Goal: Information Seeking & Learning: Learn about a topic

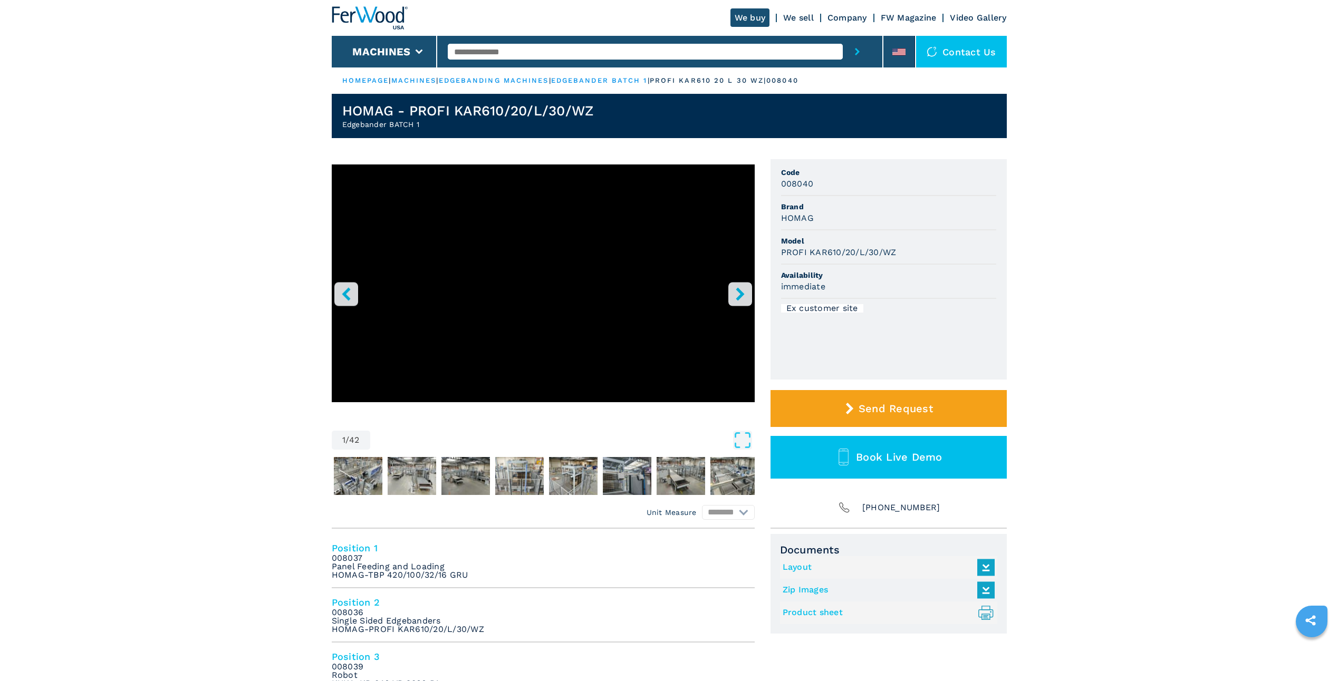
click at [736, 294] on icon "right-button" at bounding box center [739, 293] width 13 height 13
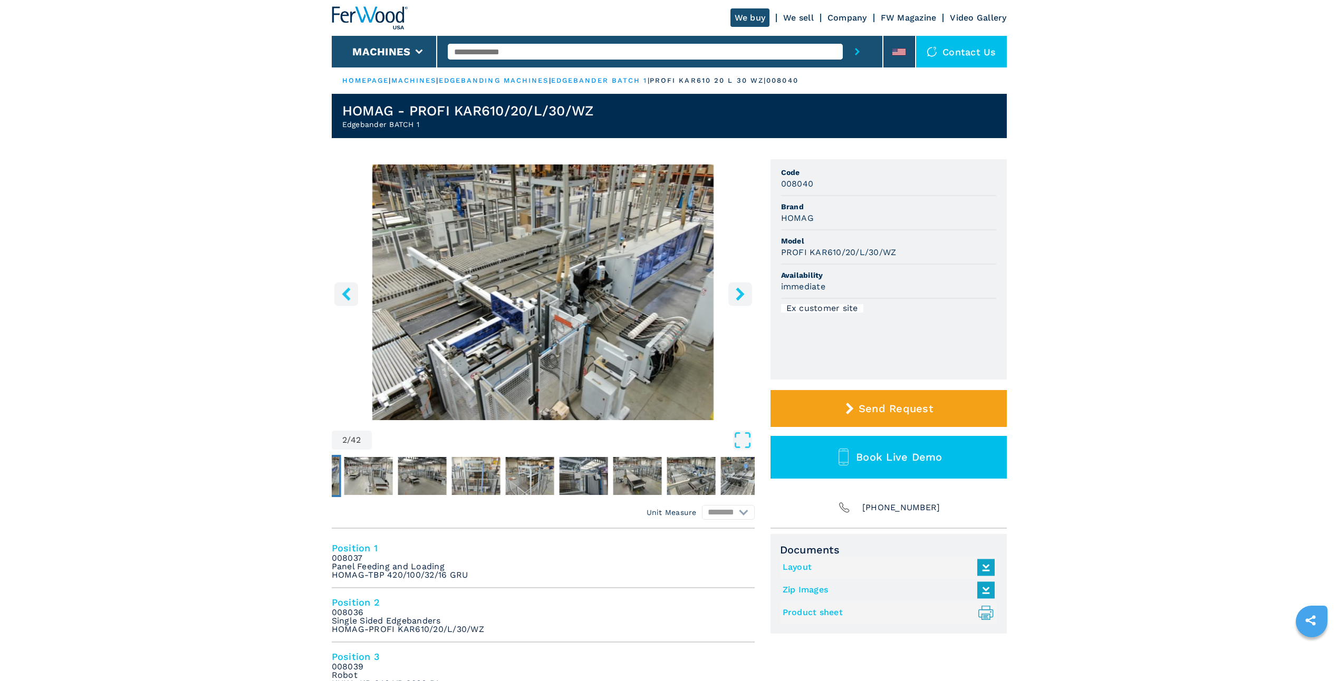
click at [738, 293] on icon "right-button" at bounding box center [739, 293] width 13 height 13
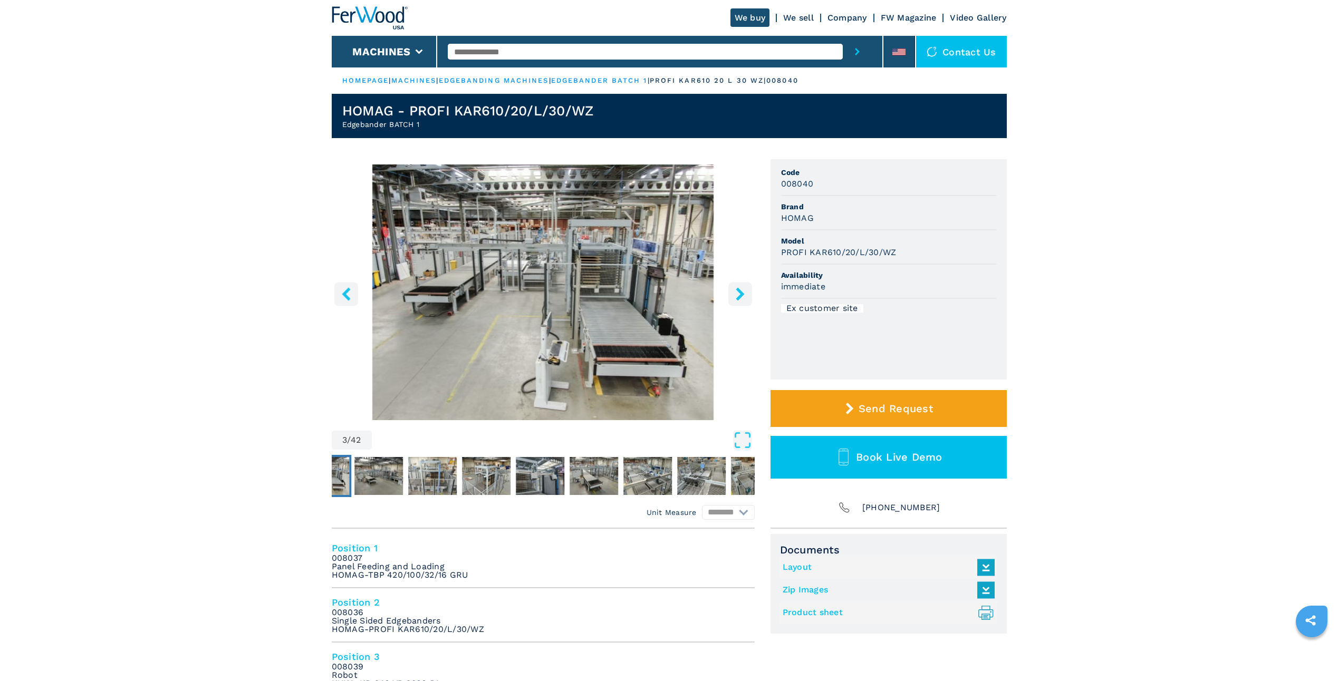
click at [738, 293] on icon "right-button" at bounding box center [739, 293] width 13 height 13
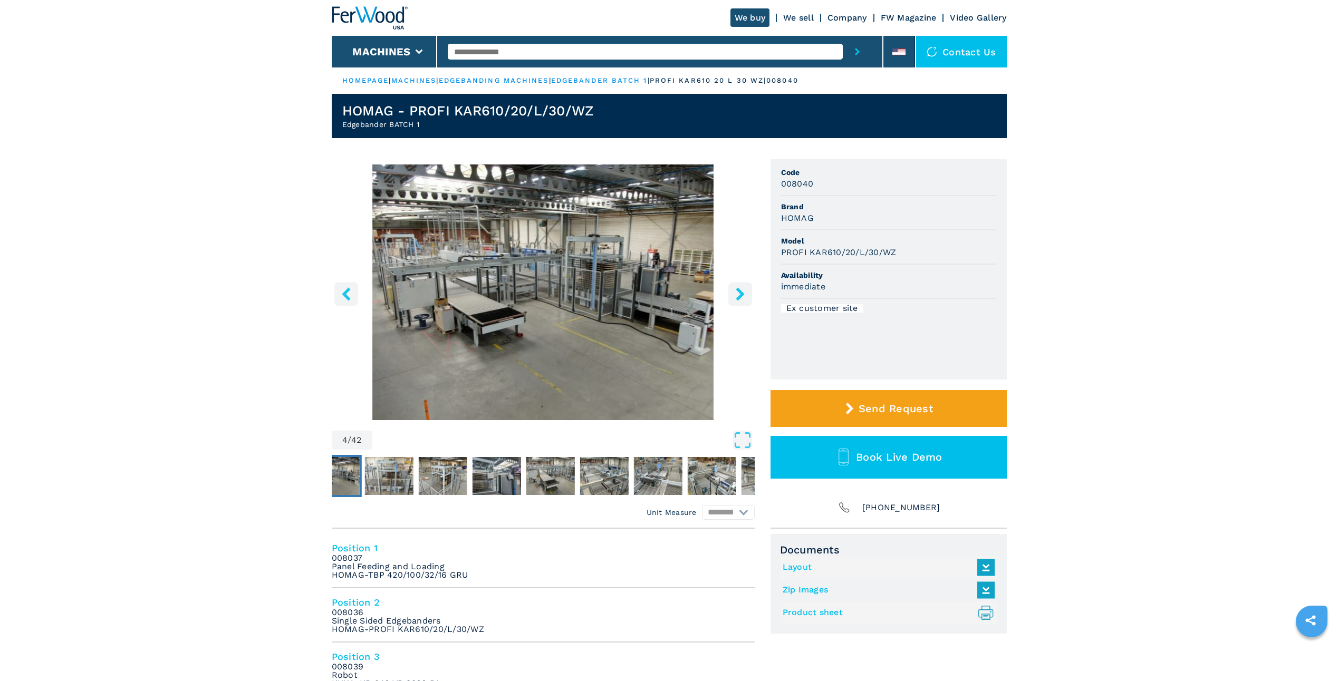
click at [738, 292] on icon "right-button" at bounding box center [739, 293] width 8 height 13
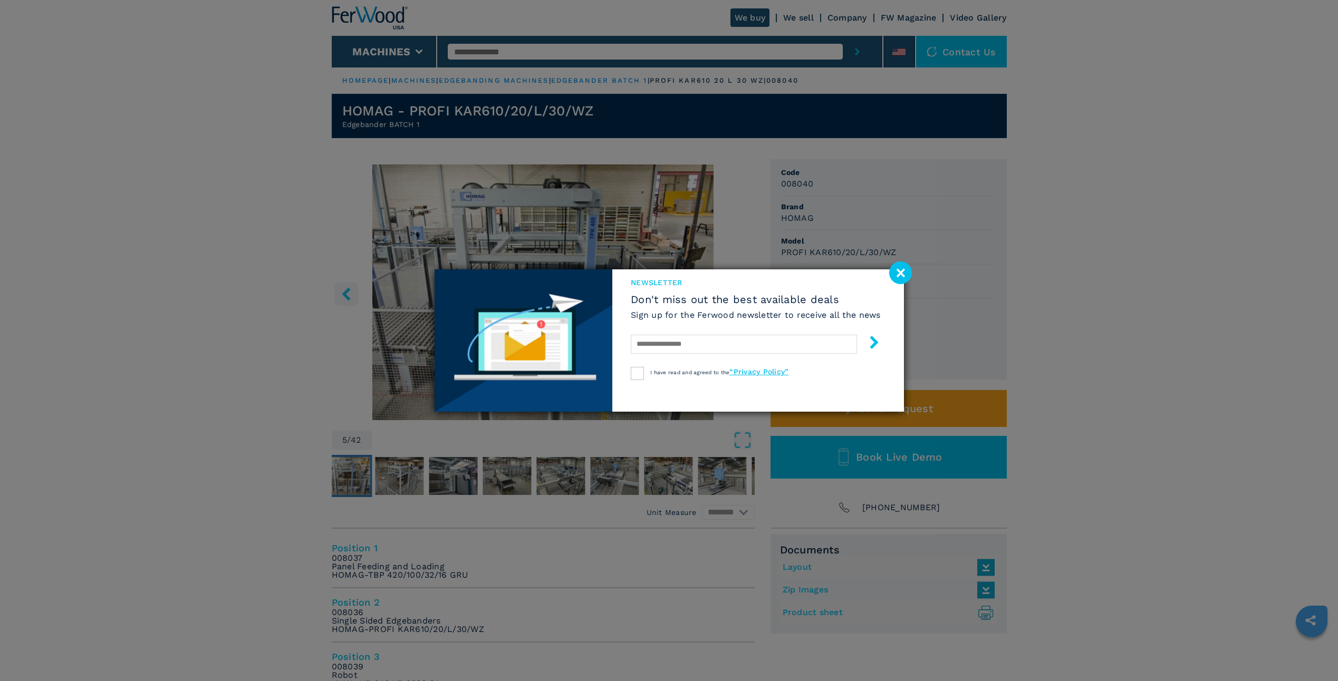
click at [907, 270] on image at bounding box center [900, 273] width 23 height 23
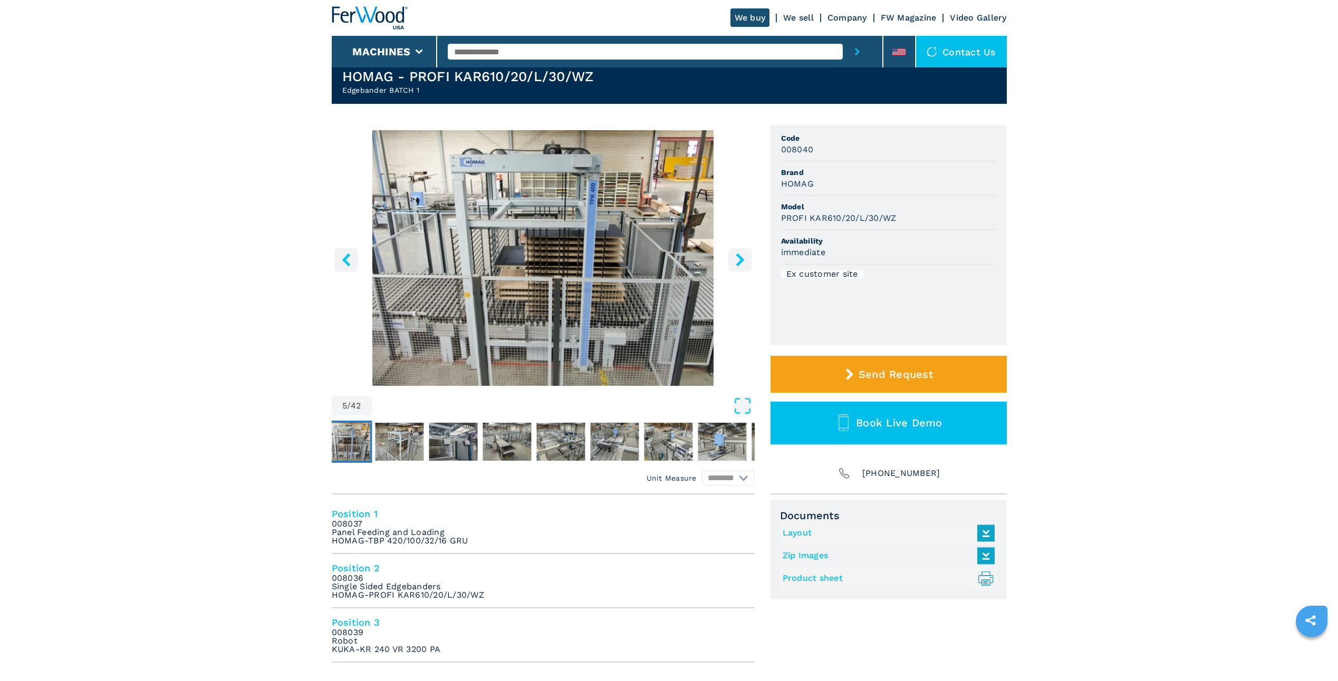
scroll to position [53, 0]
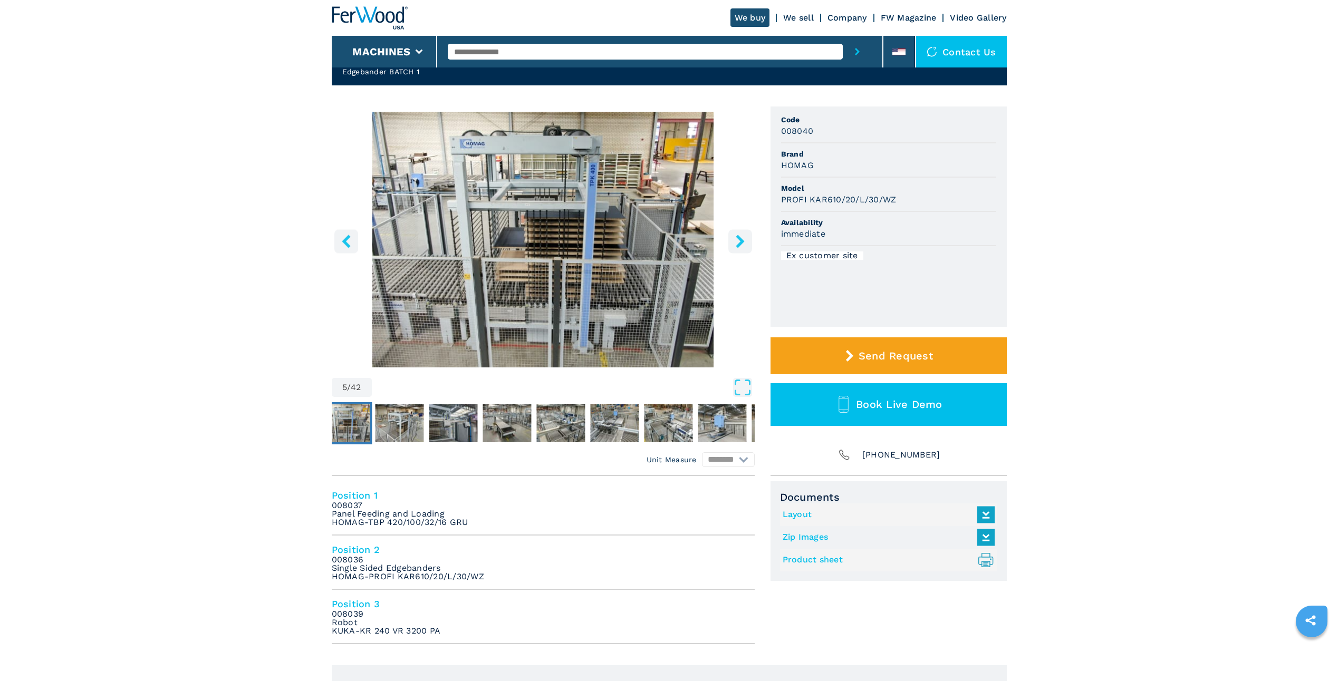
click at [741, 239] on icon "right-button" at bounding box center [739, 241] width 8 height 13
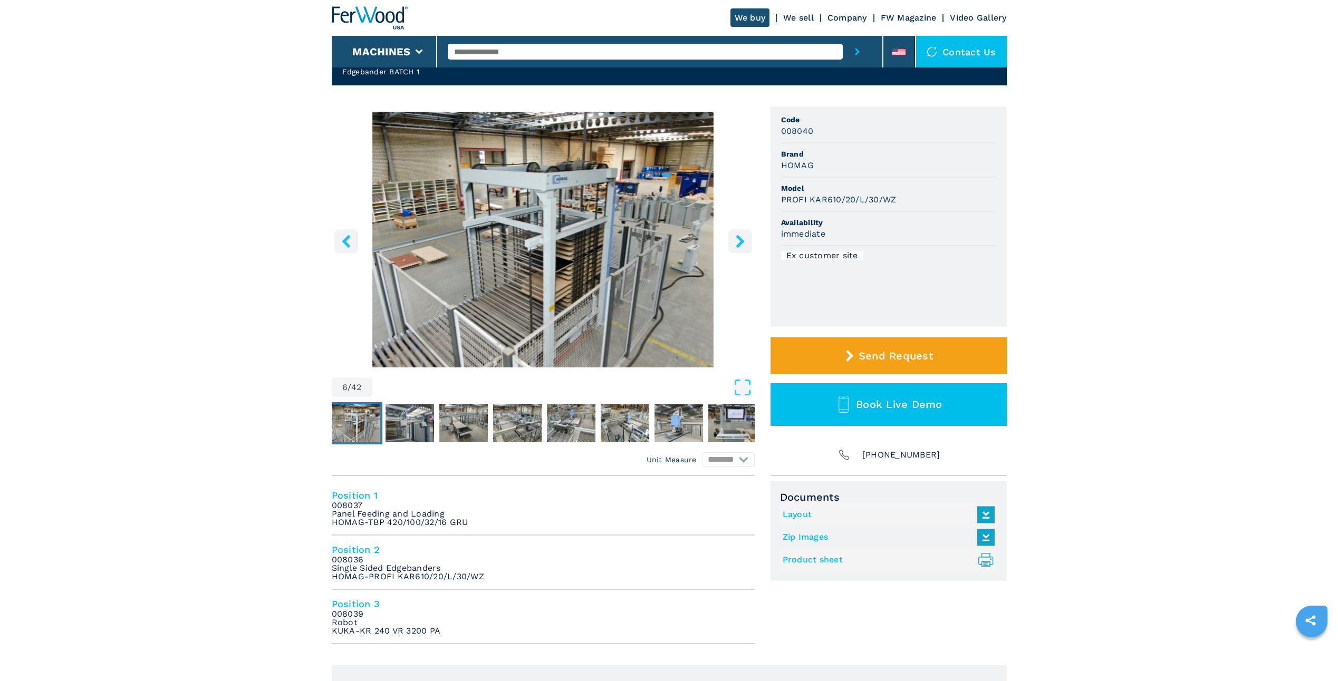
click at [741, 239] on icon "right-button" at bounding box center [739, 241] width 8 height 13
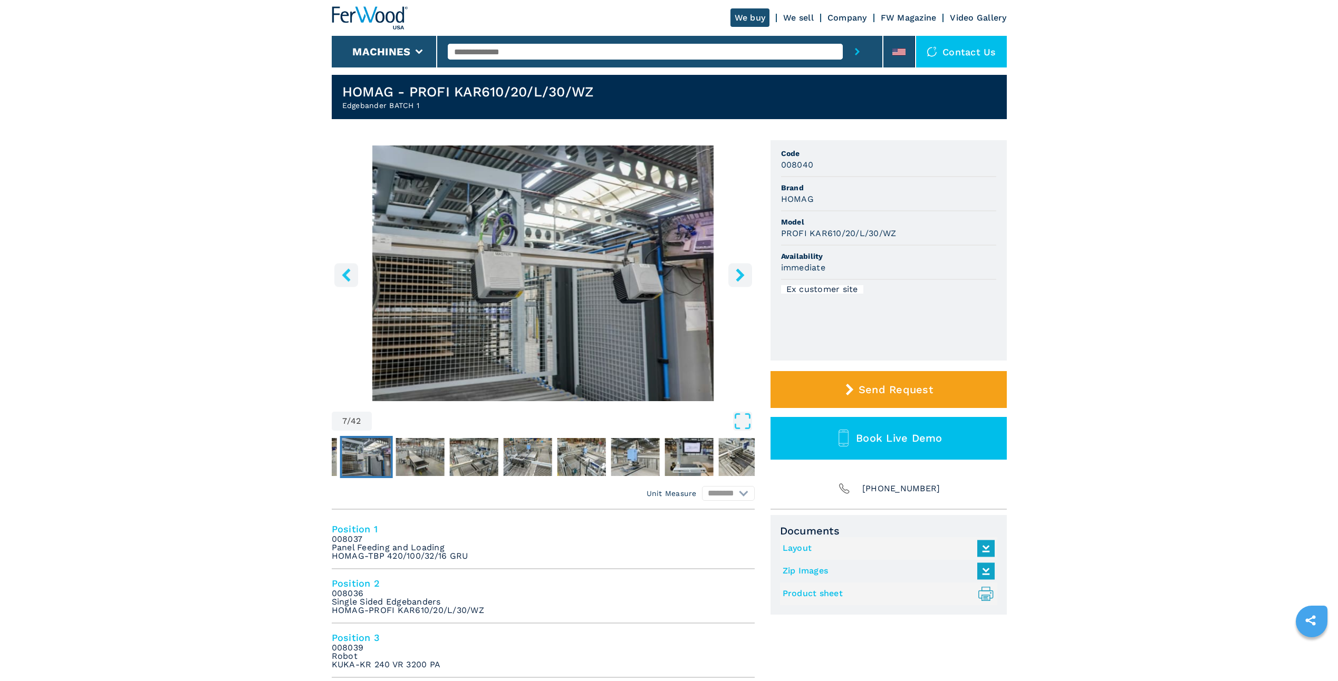
scroll to position [0, 0]
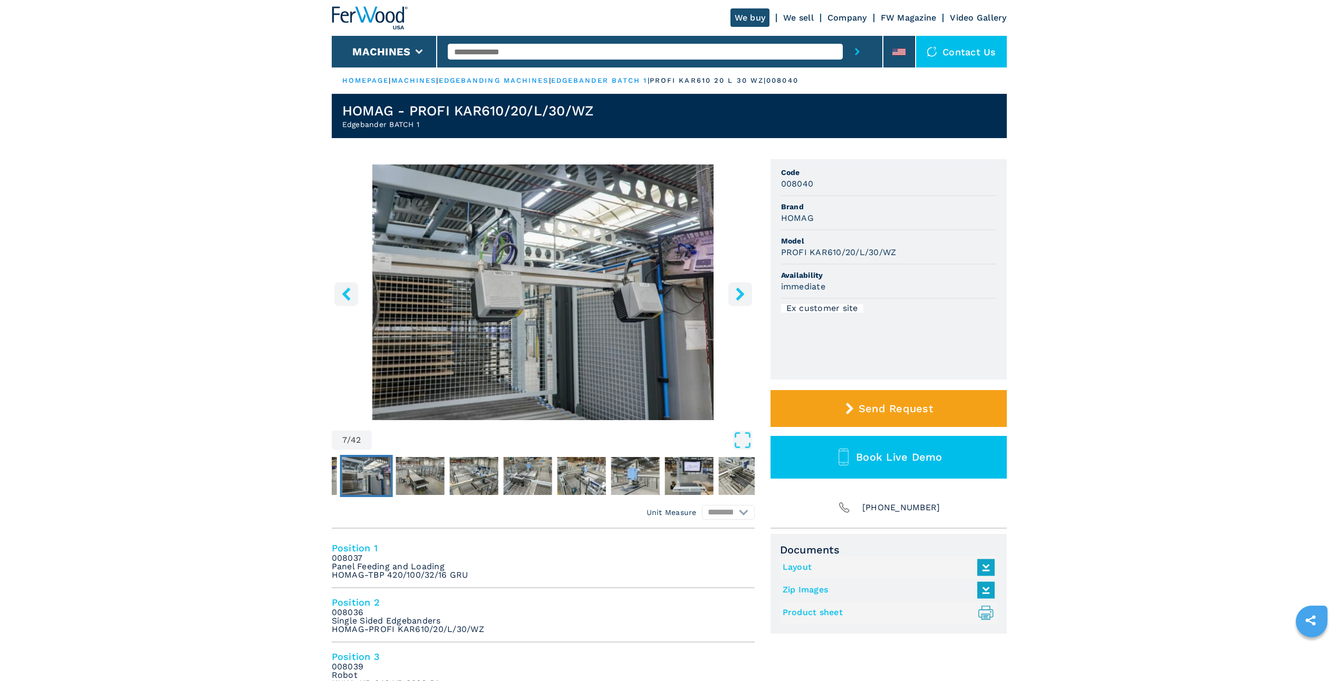
click at [537, 79] on link "edgebanding machines" at bounding box center [494, 80] width 110 height 8
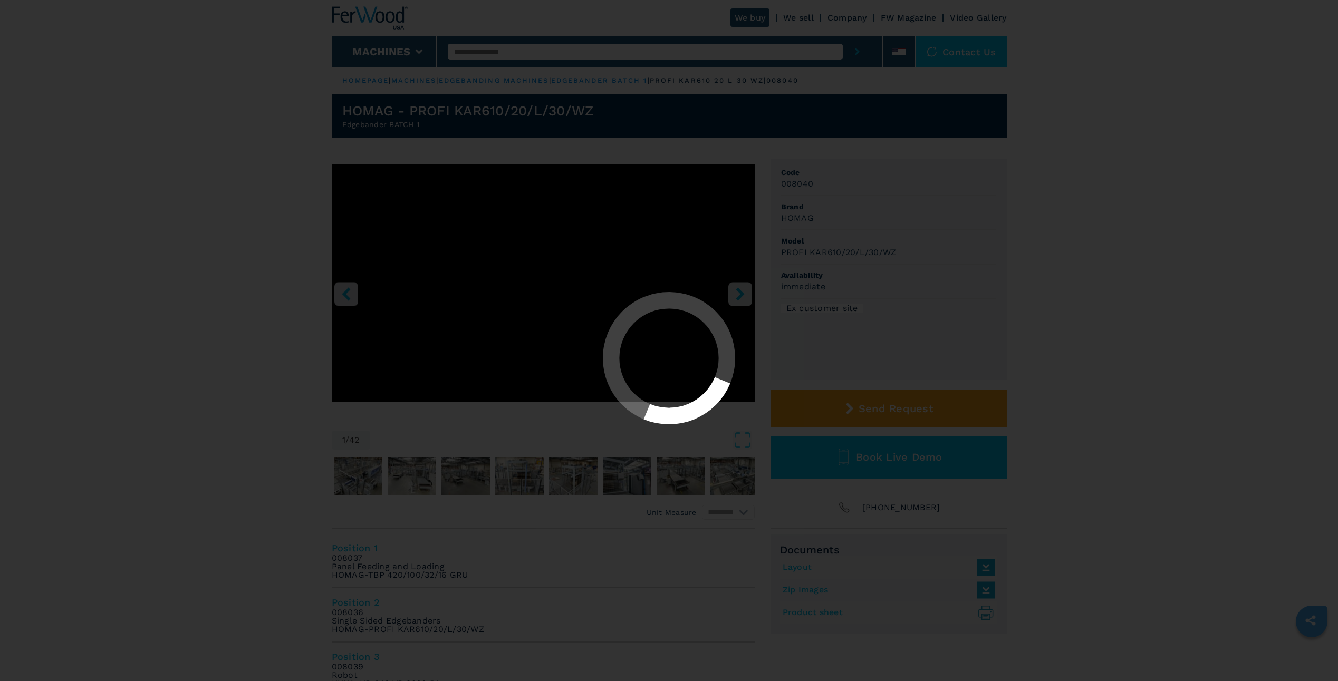
select select "**********"
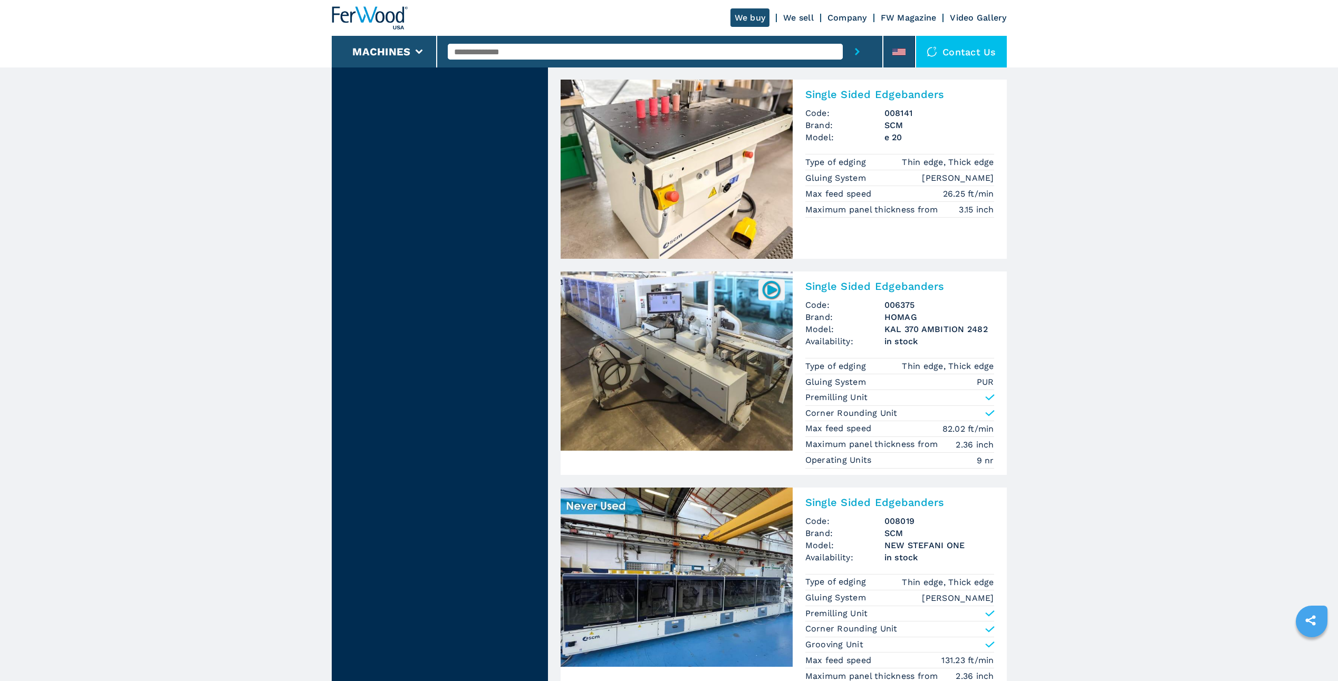
scroll to position [1002, 0]
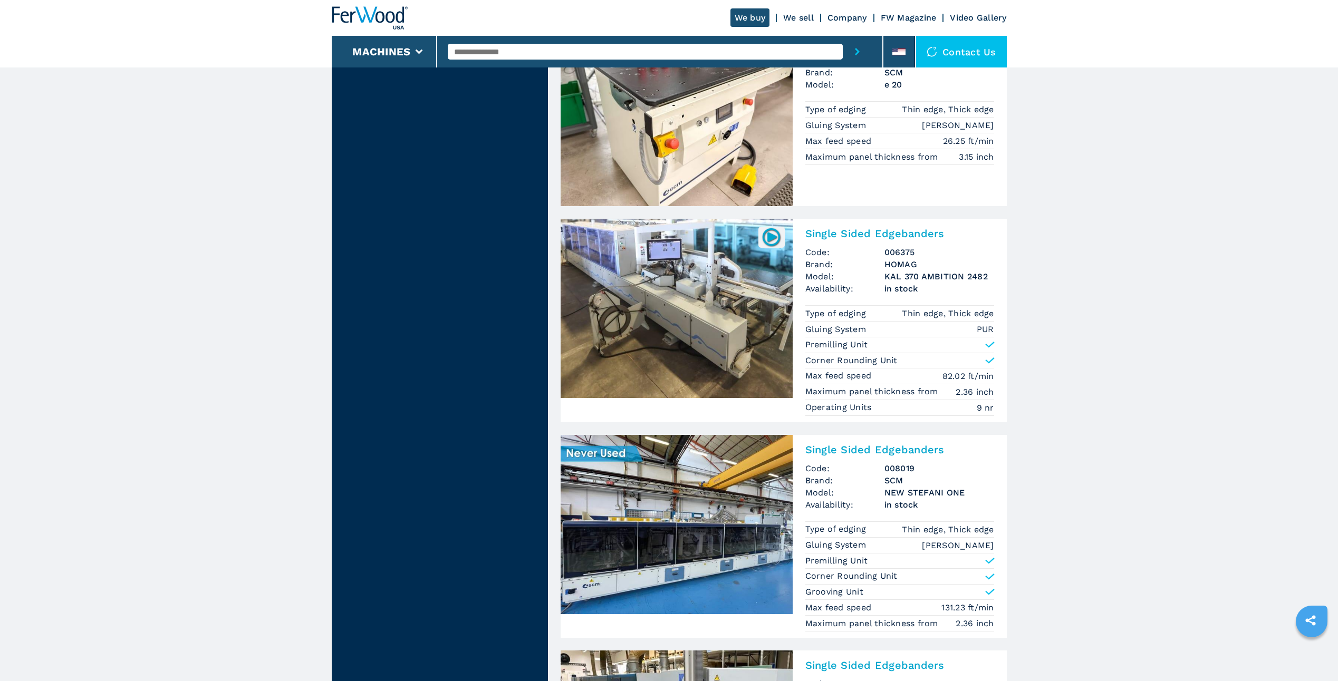
click at [720, 296] on img at bounding box center [676, 308] width 232 height 179
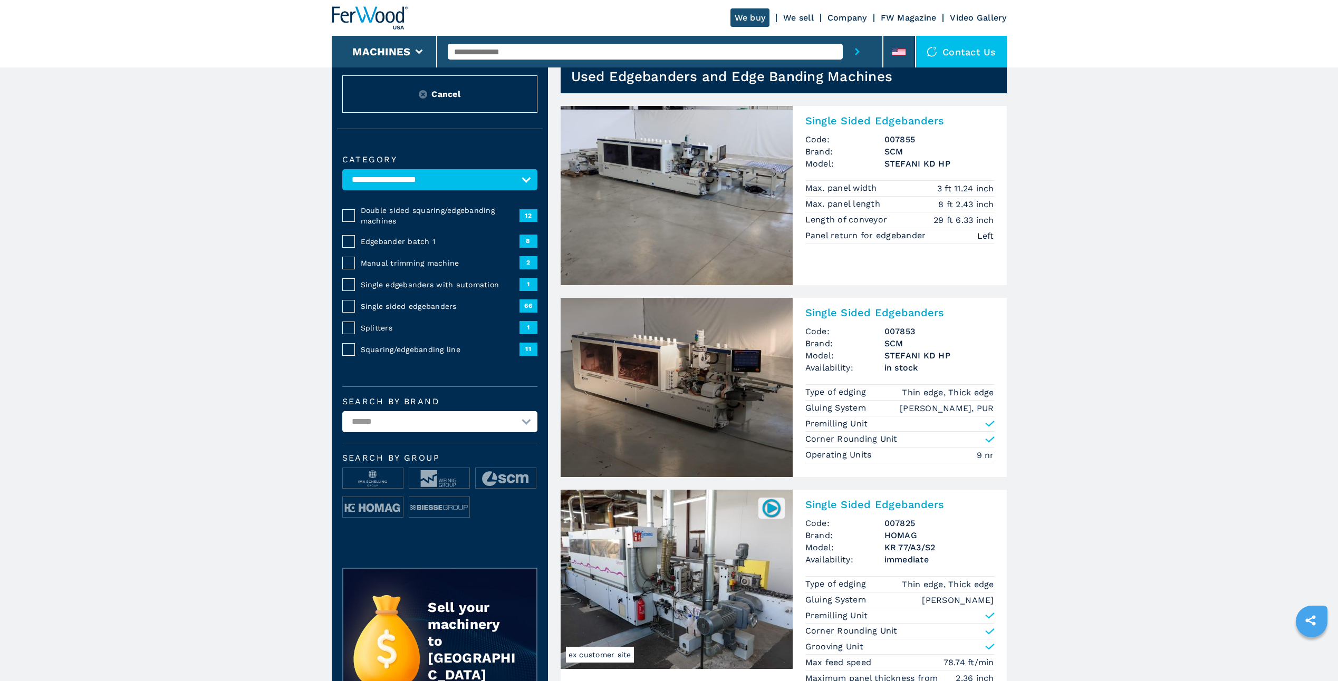
scroll to position [53, 0]
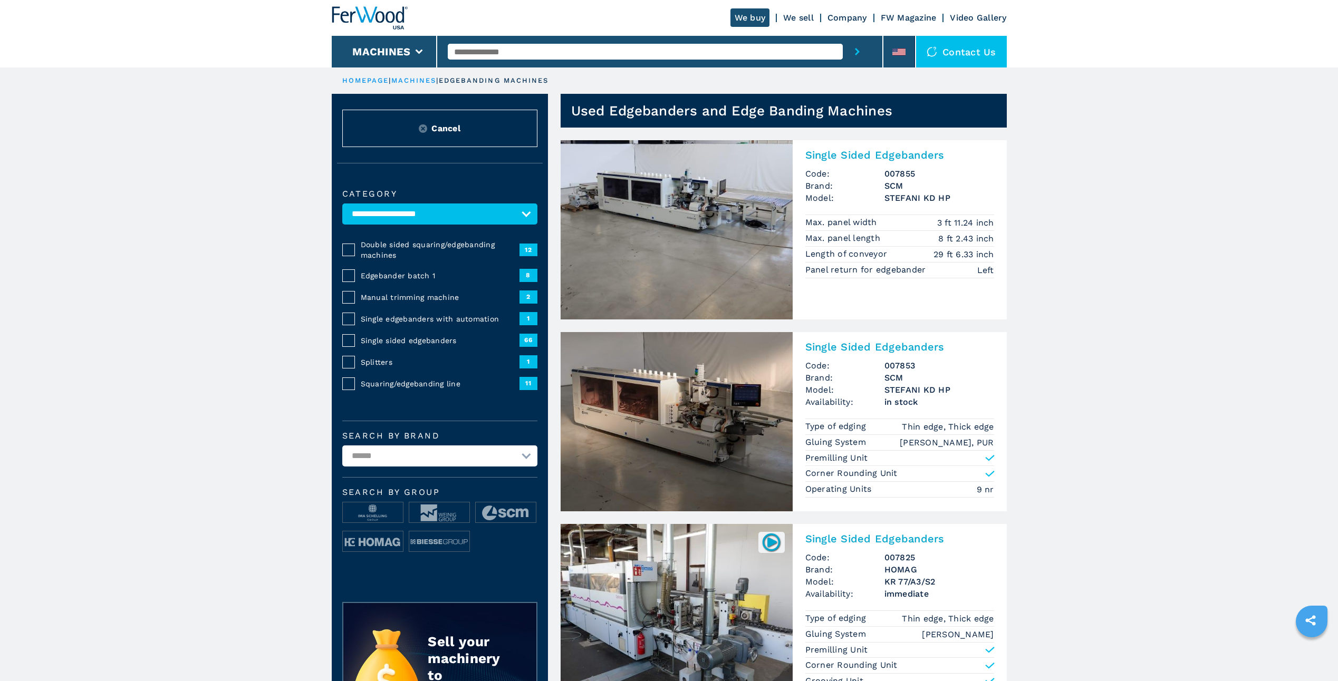
select select "********"
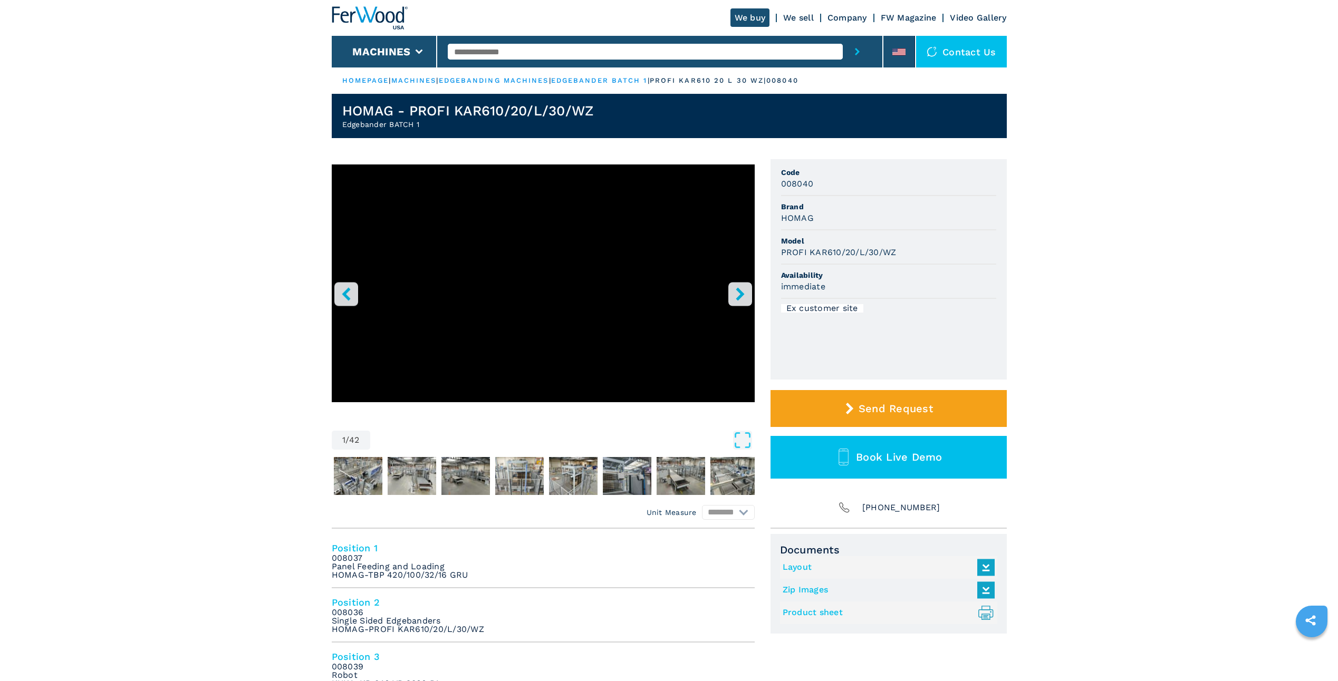
click at [539, 79] on link "edgebanding machines" at bounding box center [494, 80] width 110 height 8
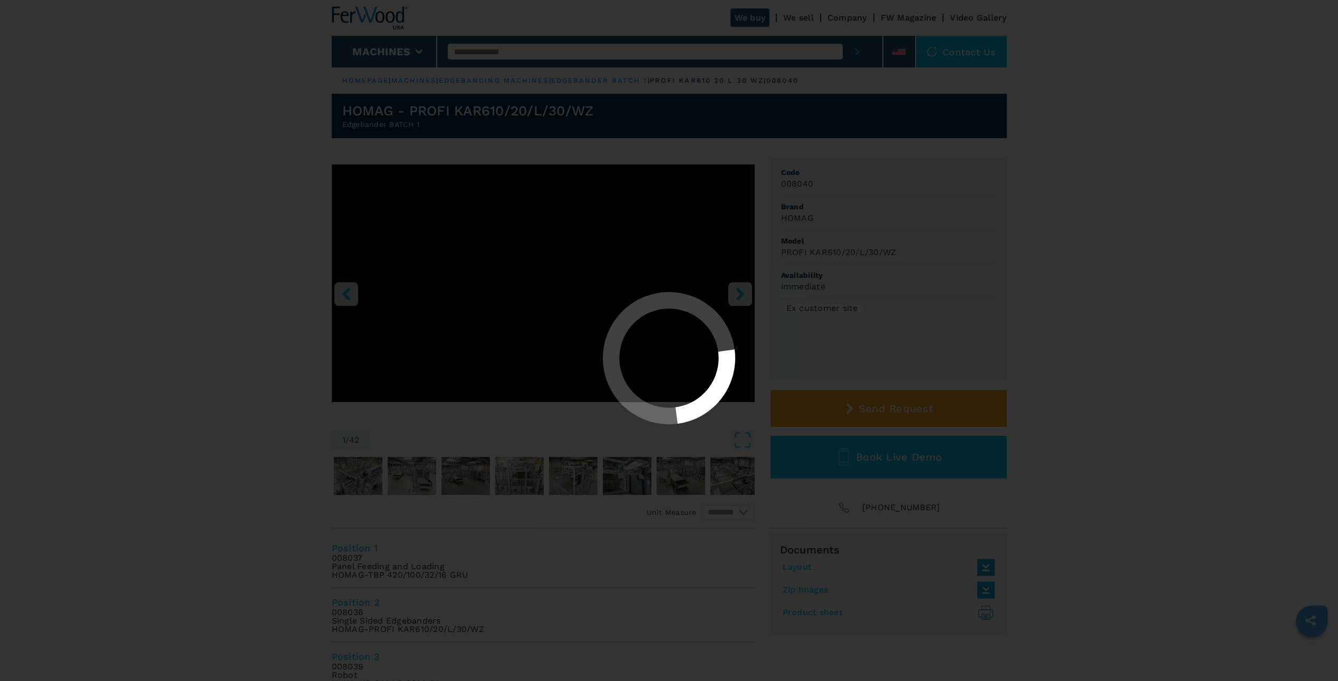
select select "**********"
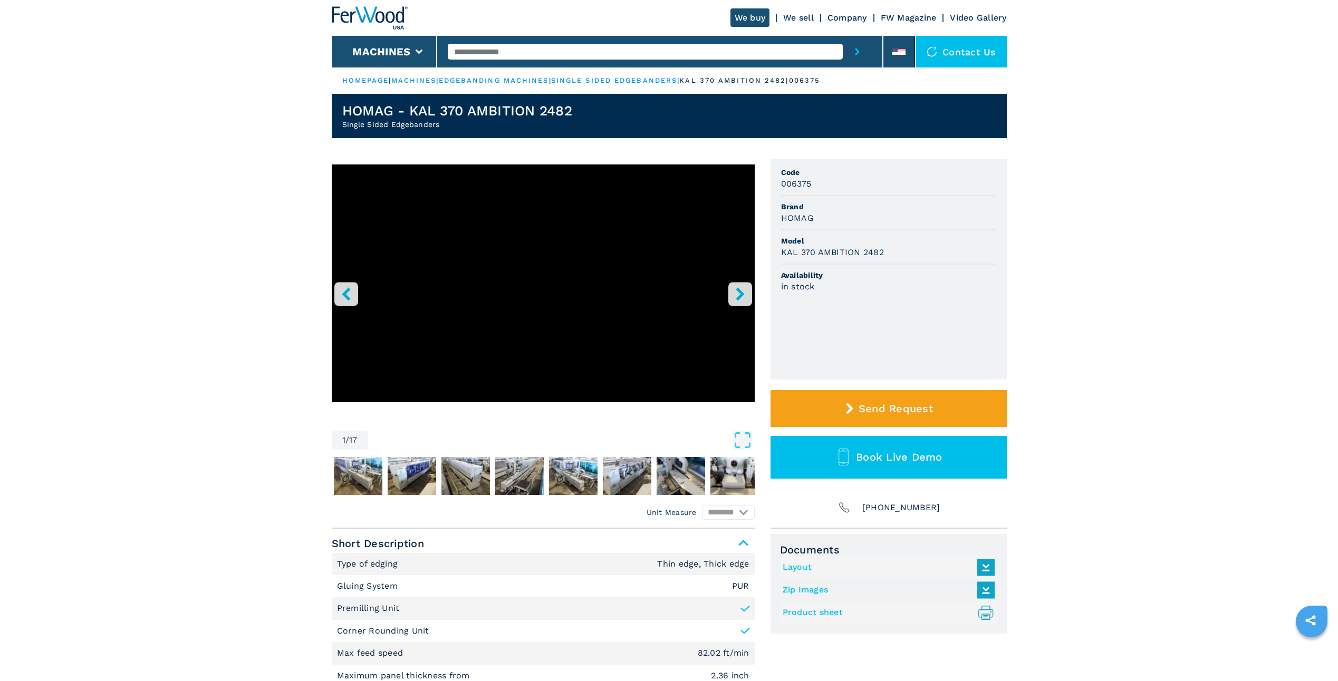
click at [743, 295] on icon "right-button" at bounding box center [739, 293] width 8 height 13
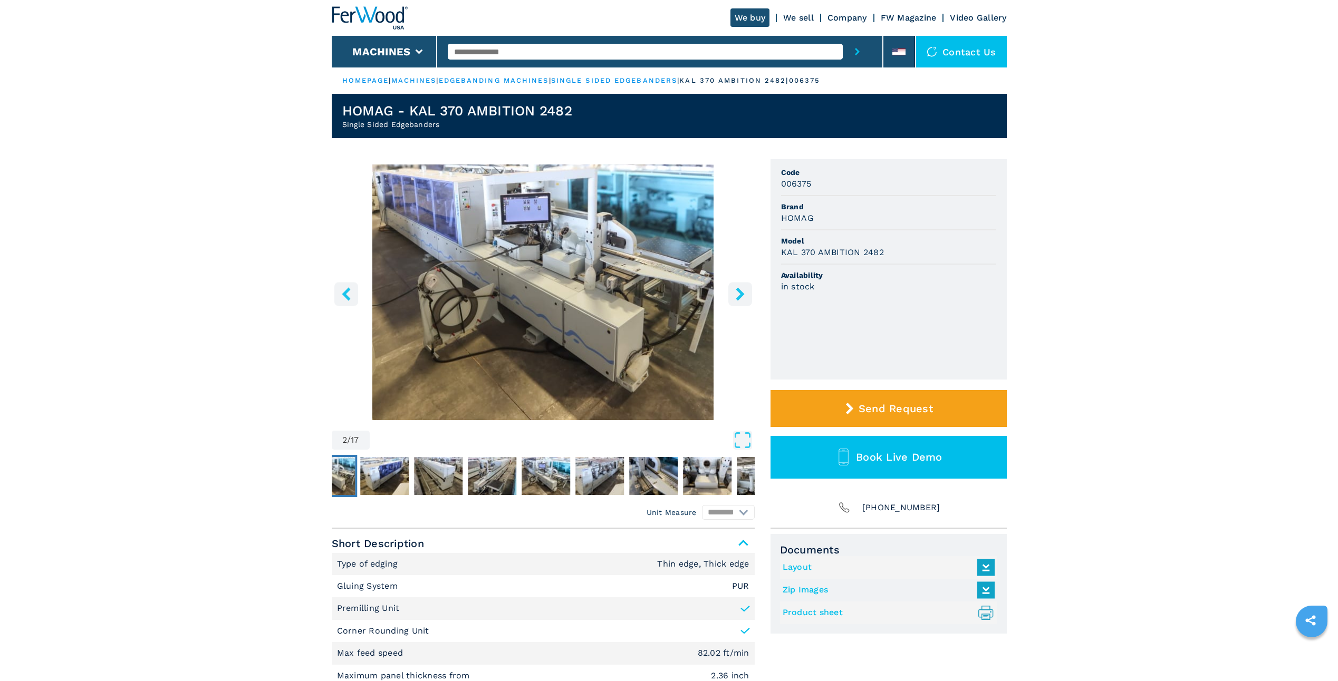
click at [743, 295] on icon "right-button" at bounding box center [739, 293] width 8 height 13
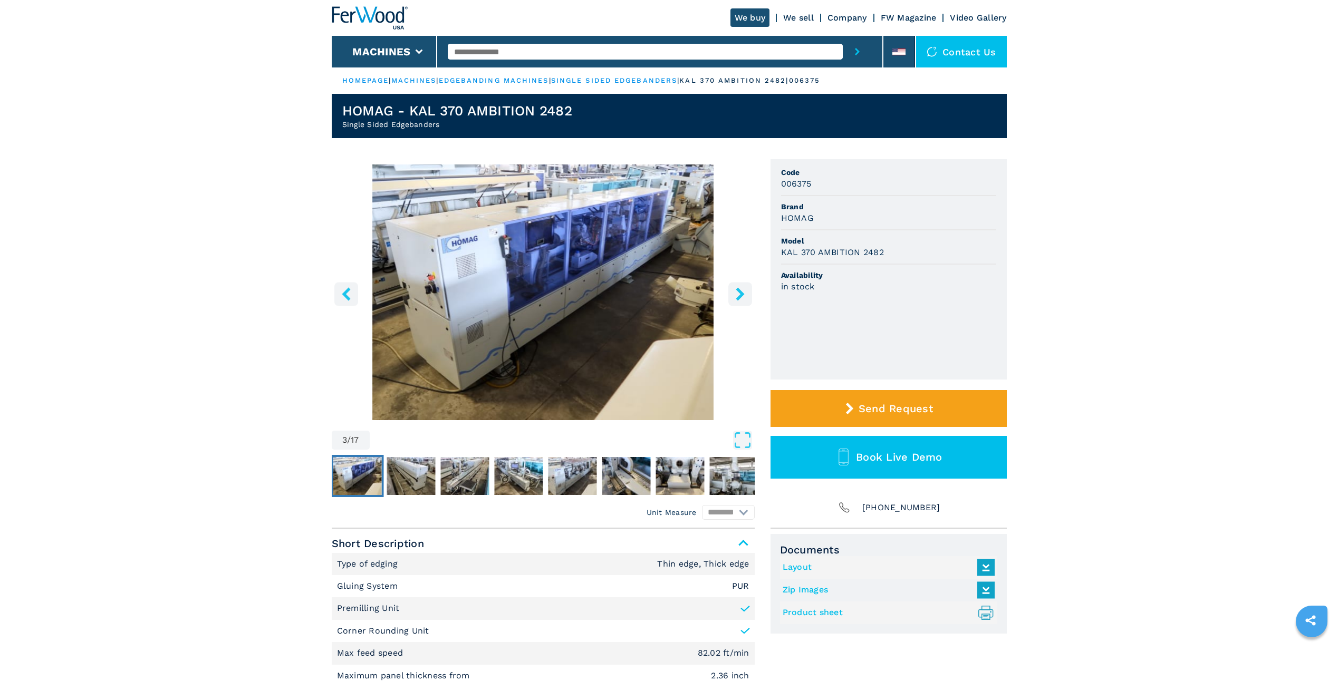
click at [743, 295] on icon "right-button" at bounding box center [739, 293] width 8 height 13
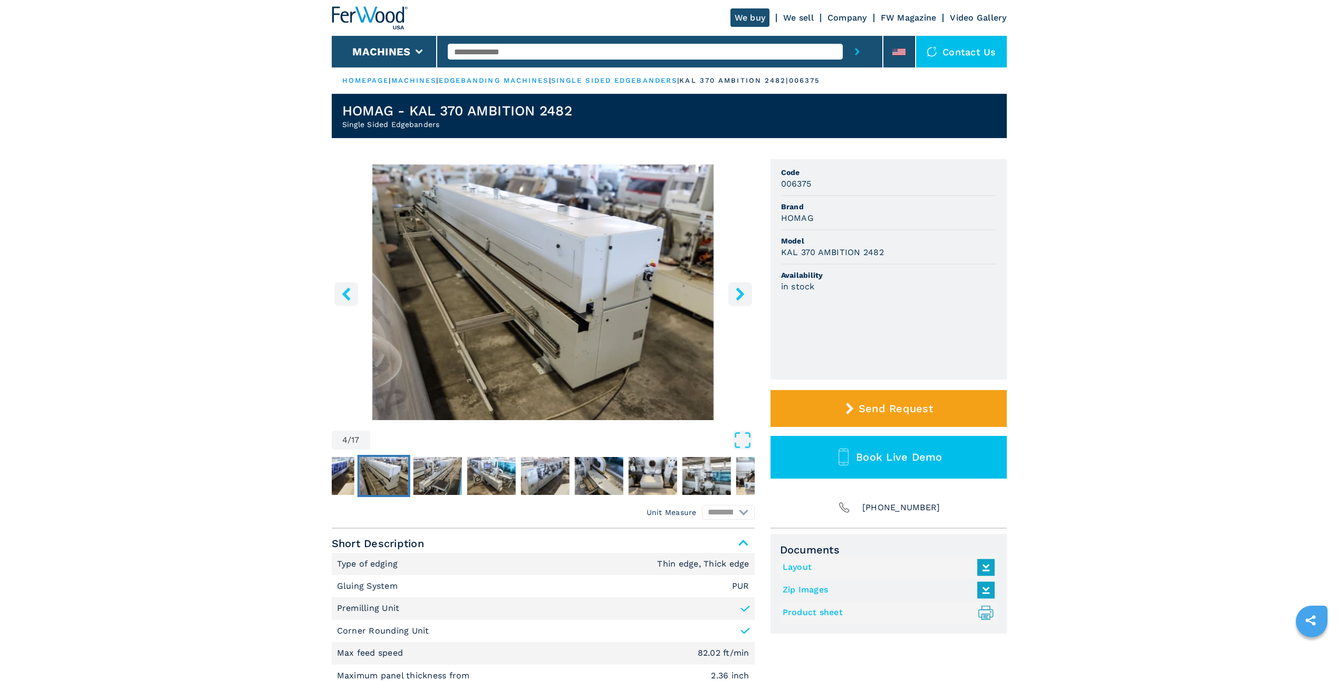
click at [743, 295] on icon "right-button" at bounding box center [739, 293] width 8 height 13
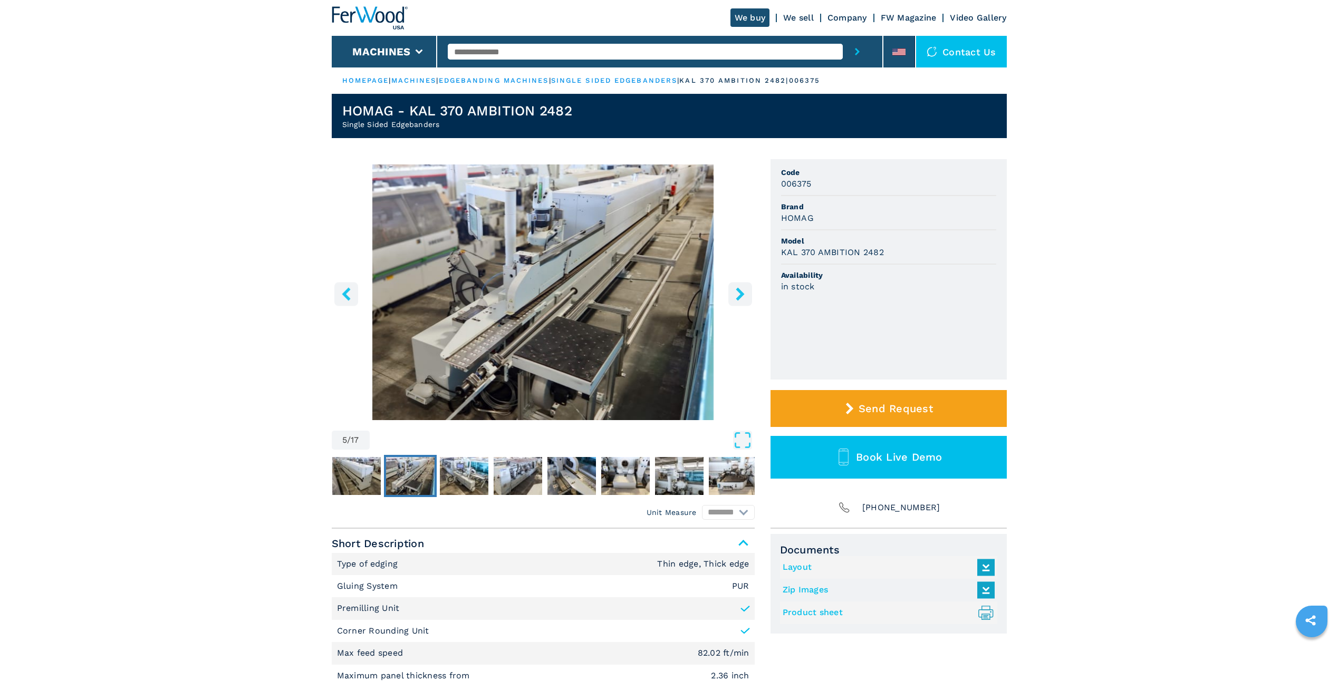
click at [743, 295] on icon "right-button" at bounding box center [739, 293] width 8 height 13
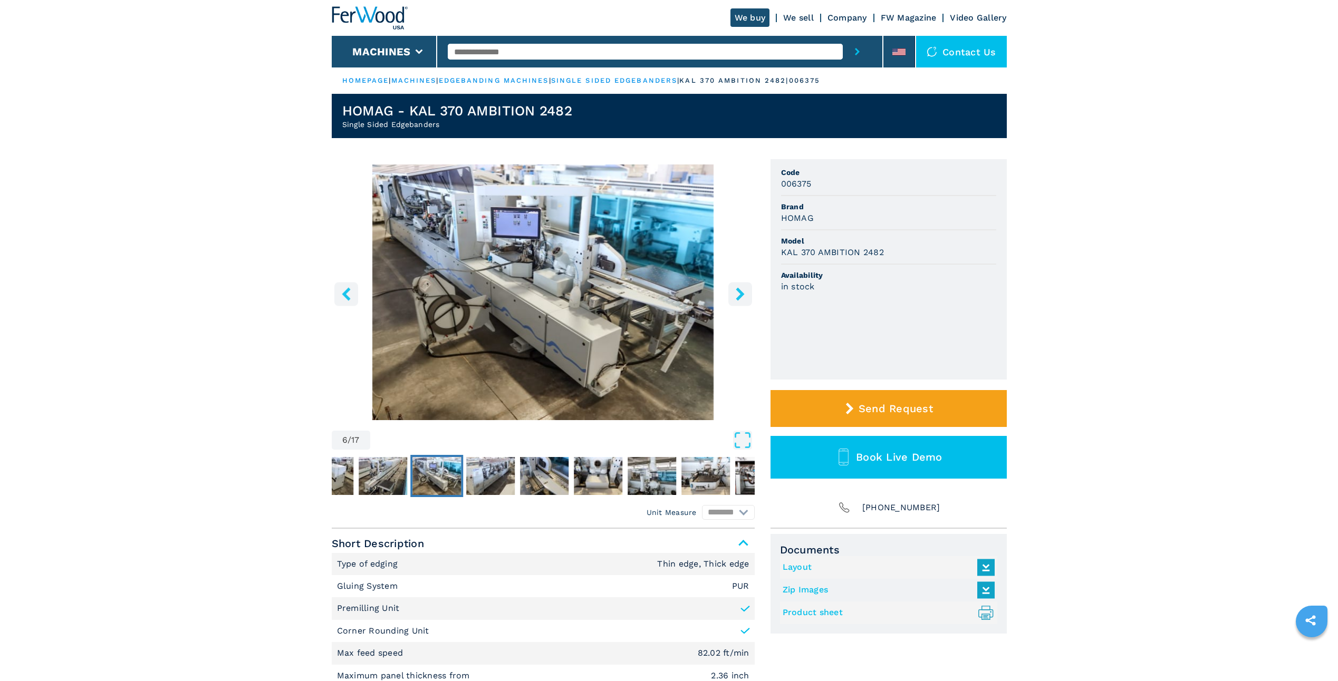
click at [743, 295] on icon "right-button" at bounding box center [739, 293] width 8 height 13
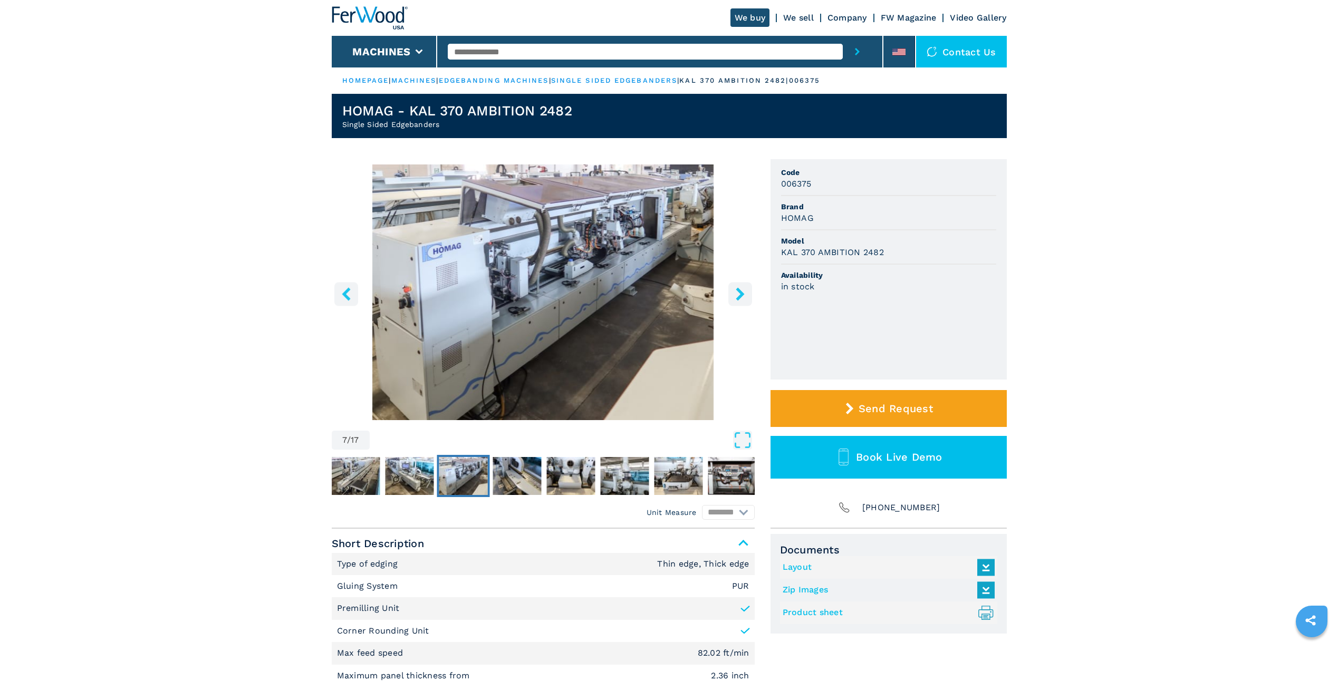
click at [737, 291] on icon "right-button" at bounding box center [739, 293] width 8 height 13
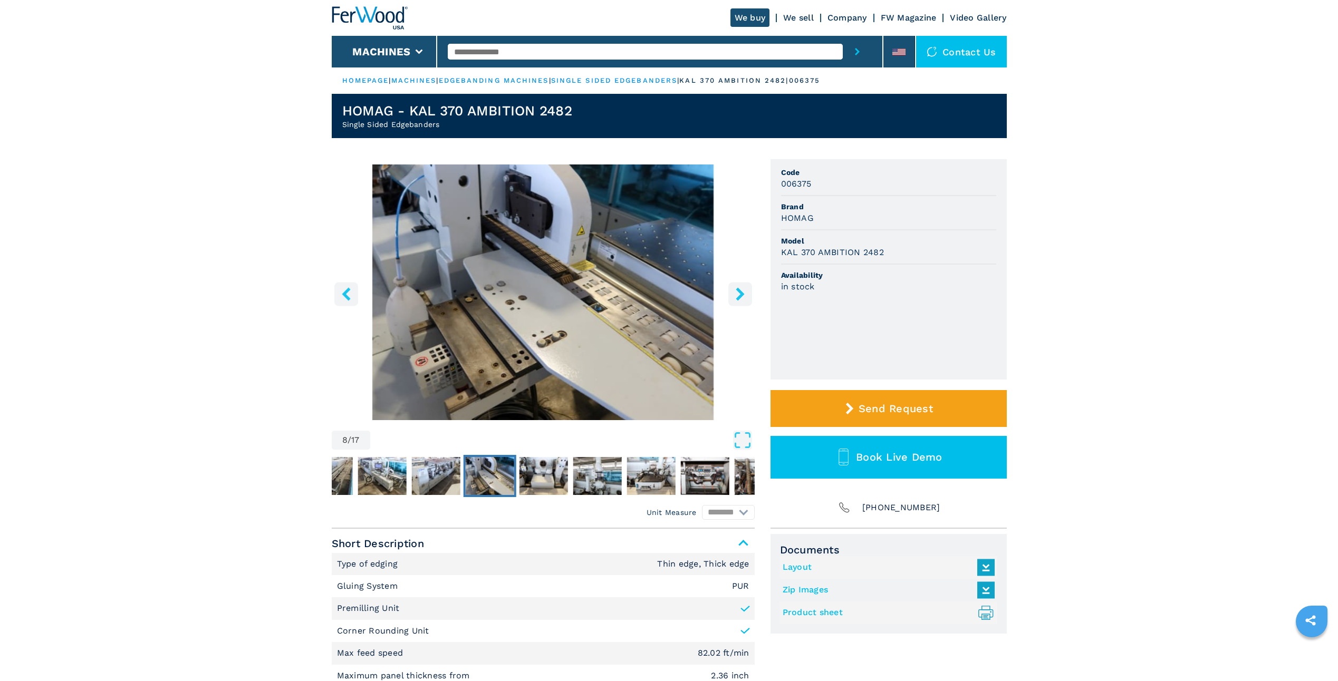
click at [737, 291] on icon "right-button" at bounding box center [739, 293] width 8 height 13
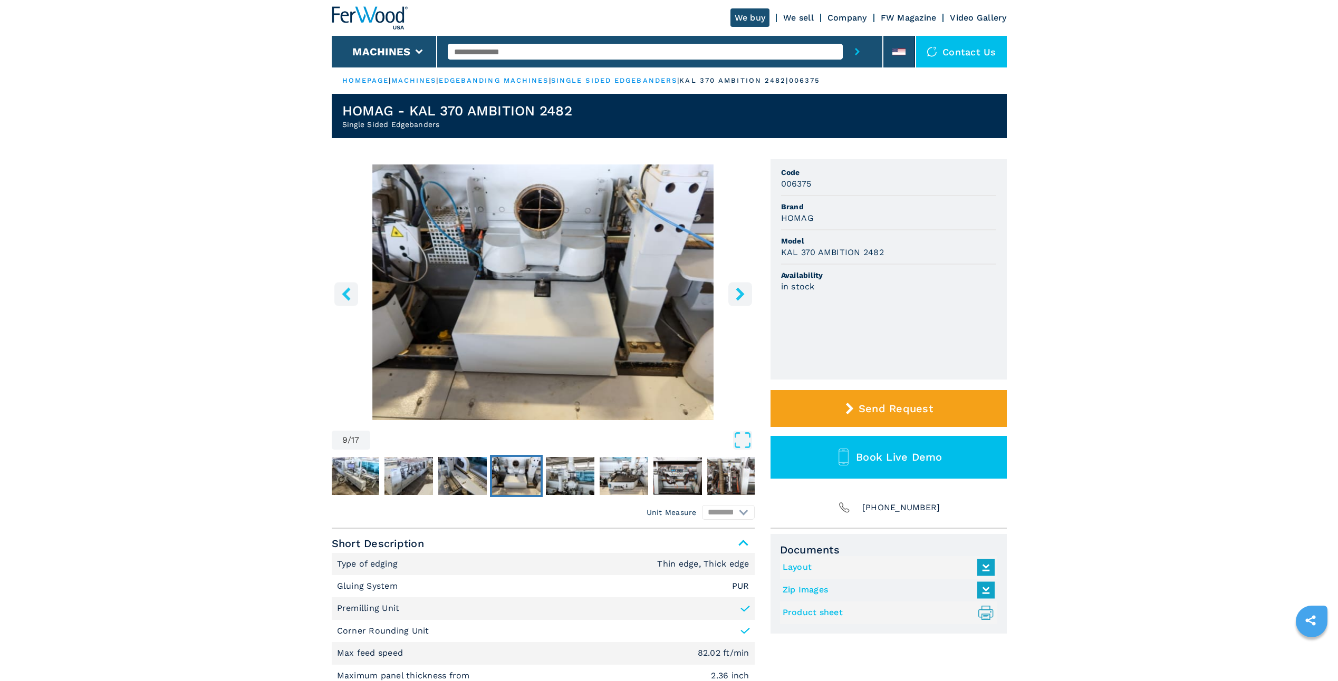
click at [737, 291] on icon "right-button" at bounding box center [739, 293] width 8 height 13
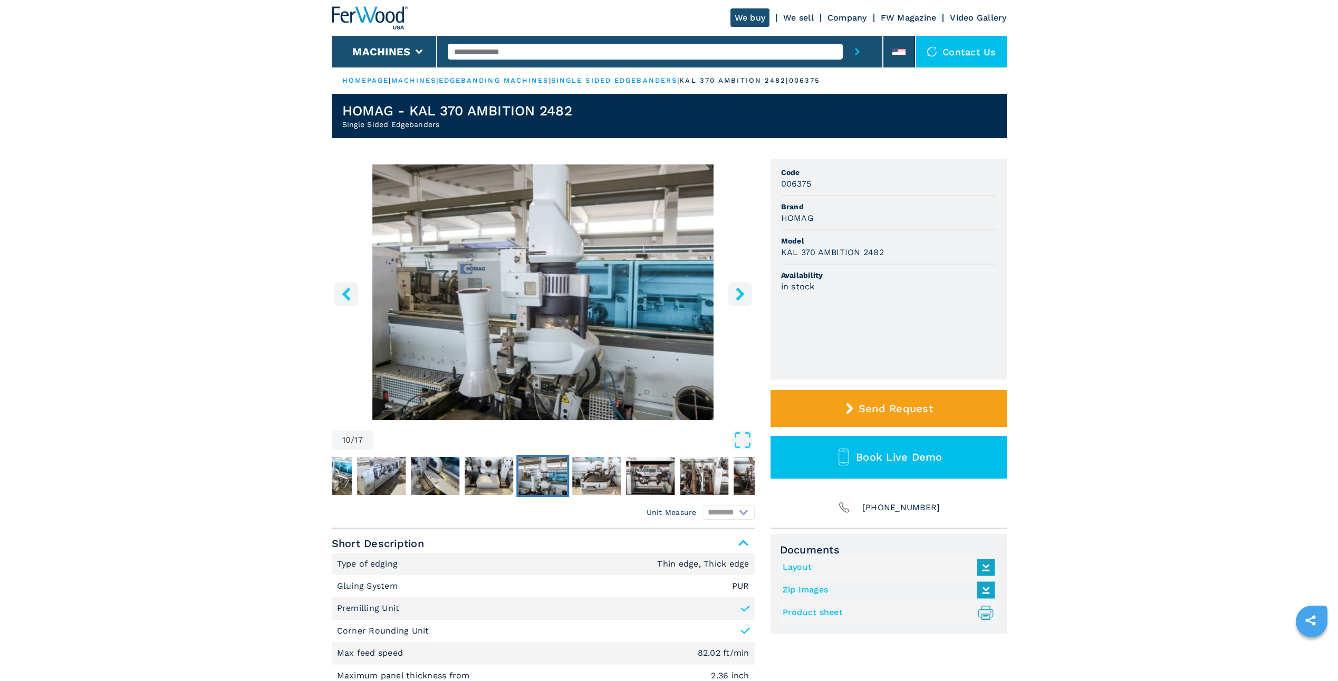
click at [737, 291] on icon "right-button" at bounding box center [739, 293] width 8 height 13
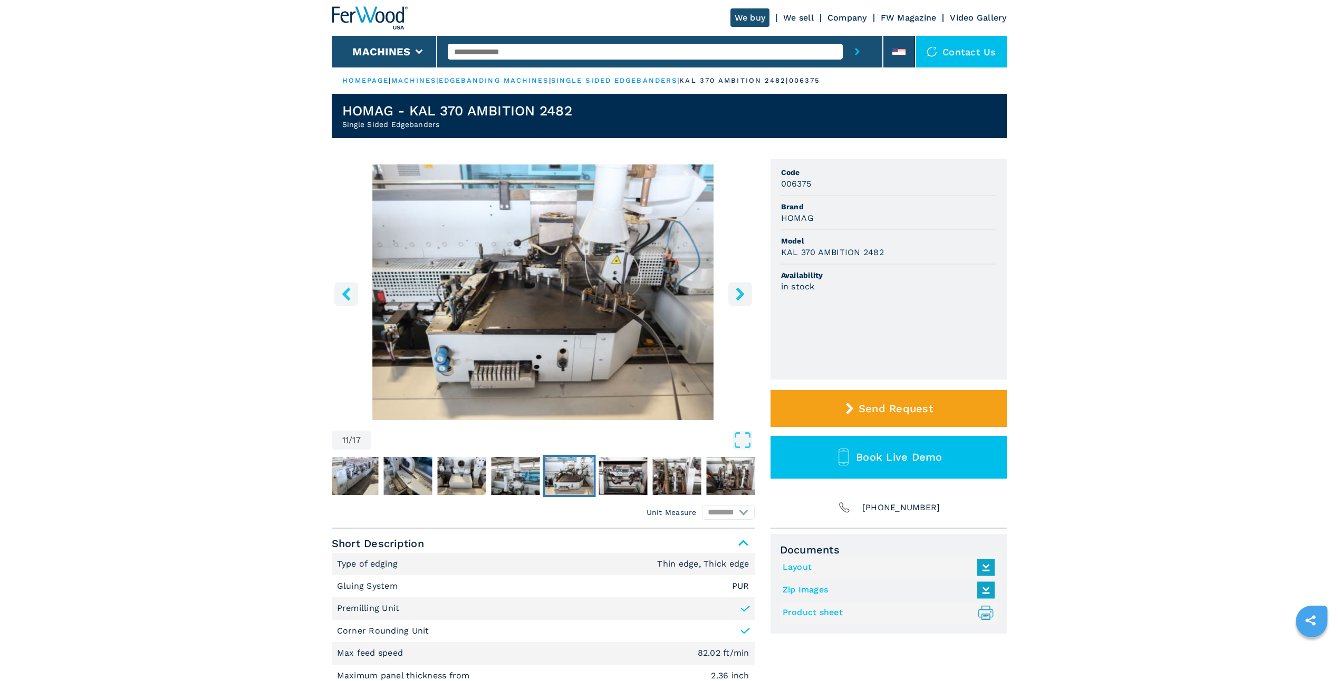
click at [737, 291] on icon "right-button" at bounding box center [739, 293] width 8 height 13
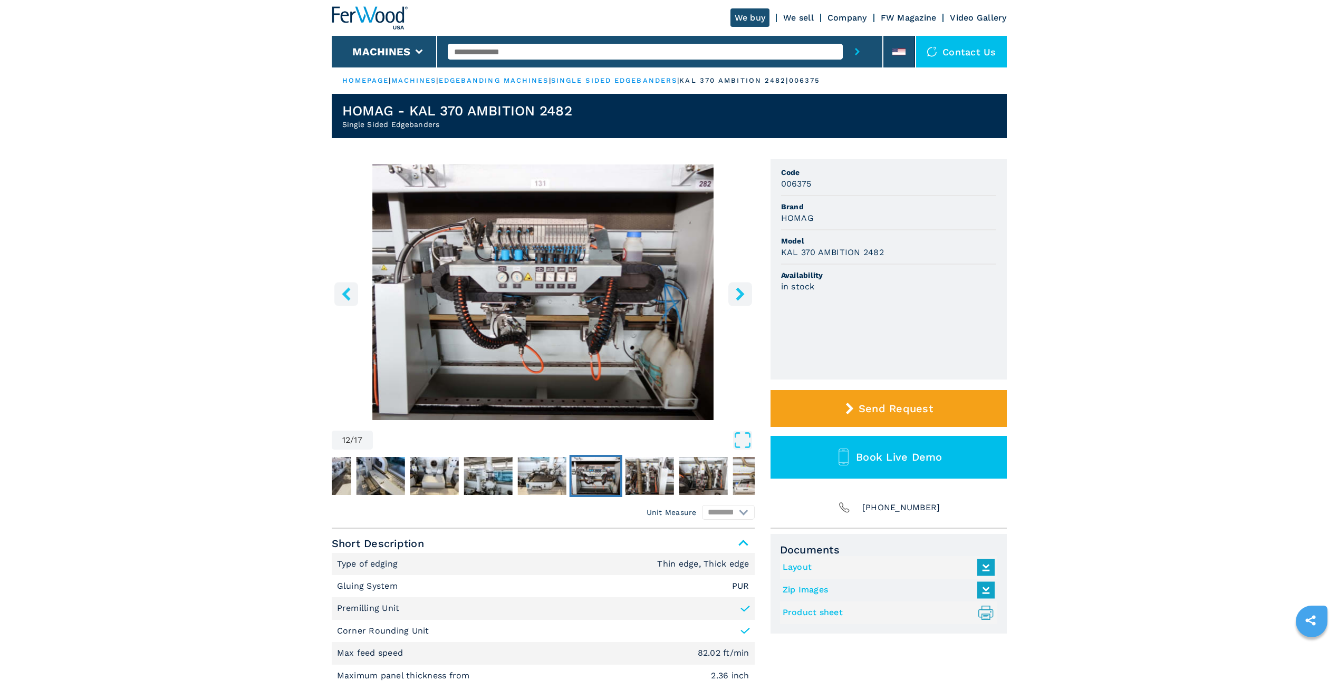
click at [737, 291] on icon "right-button" at bounding box center [739, 293] width 8 height 13
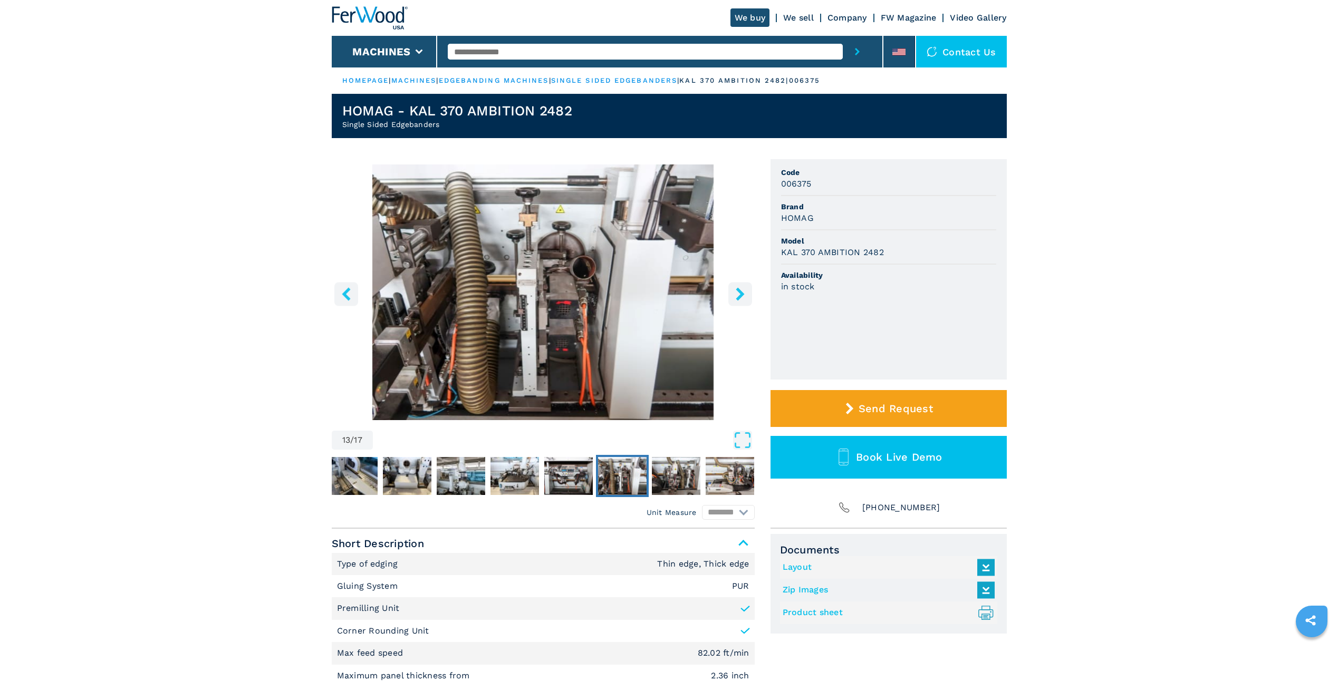
click at [737, 291] on icon "right-button" at bounding box center [739, 293] width 8 height 13
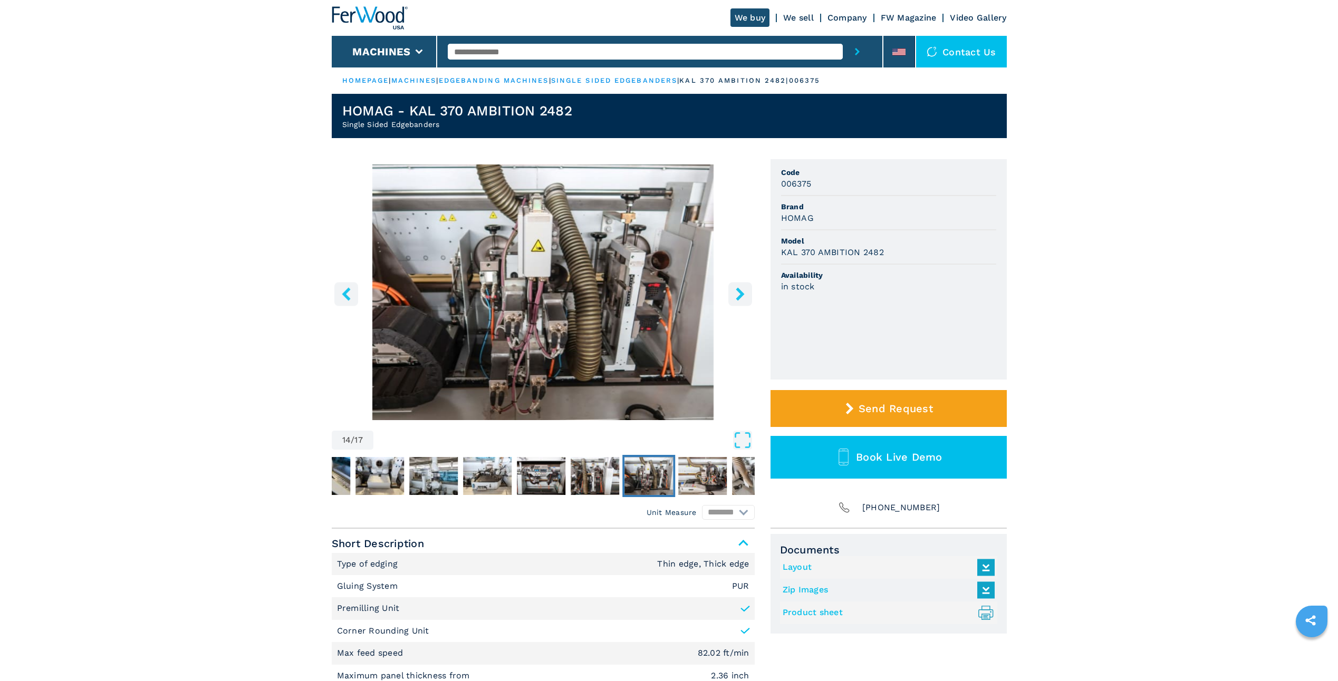
click at [737, 291] on icon "right-button" at bounding box center [739, 293] width 8 height 13
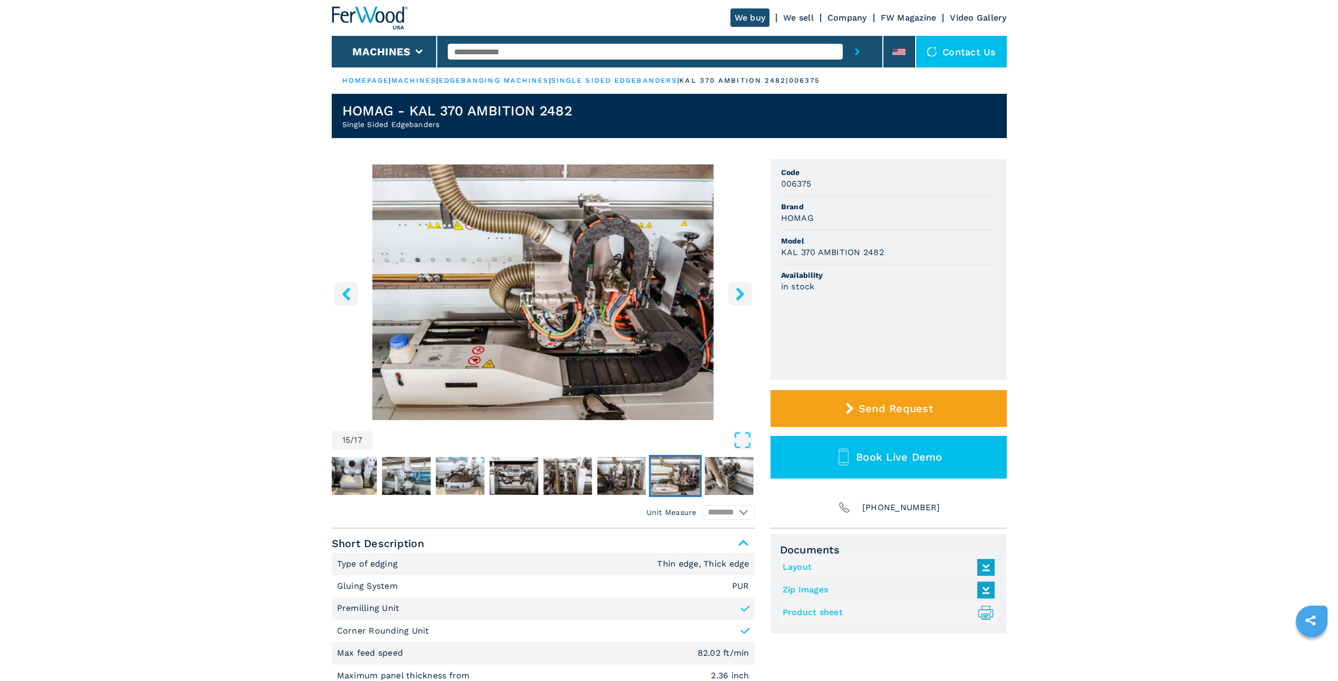
click at [737, 290] on icon "right-button" at bounding box center [739, 293] width 8 height 13
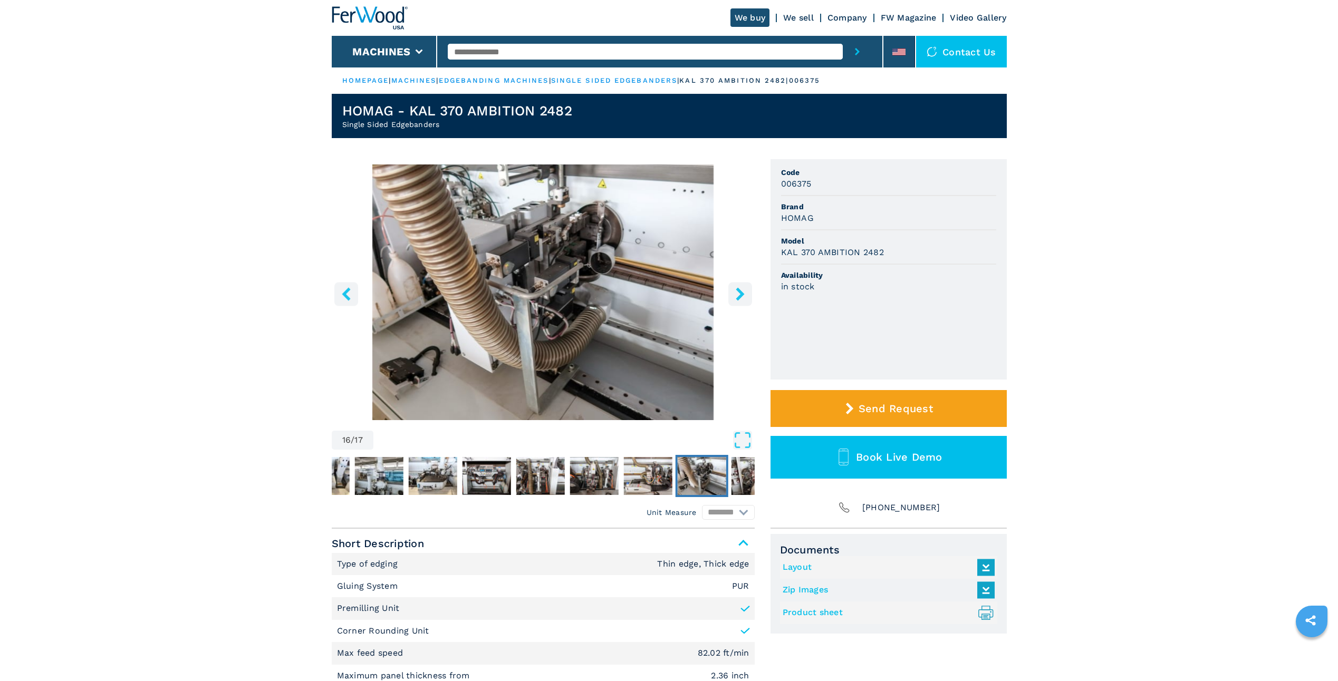
click at [737, 290] on icon "right-button" at bounding box center [739, 293] width 8 height 13
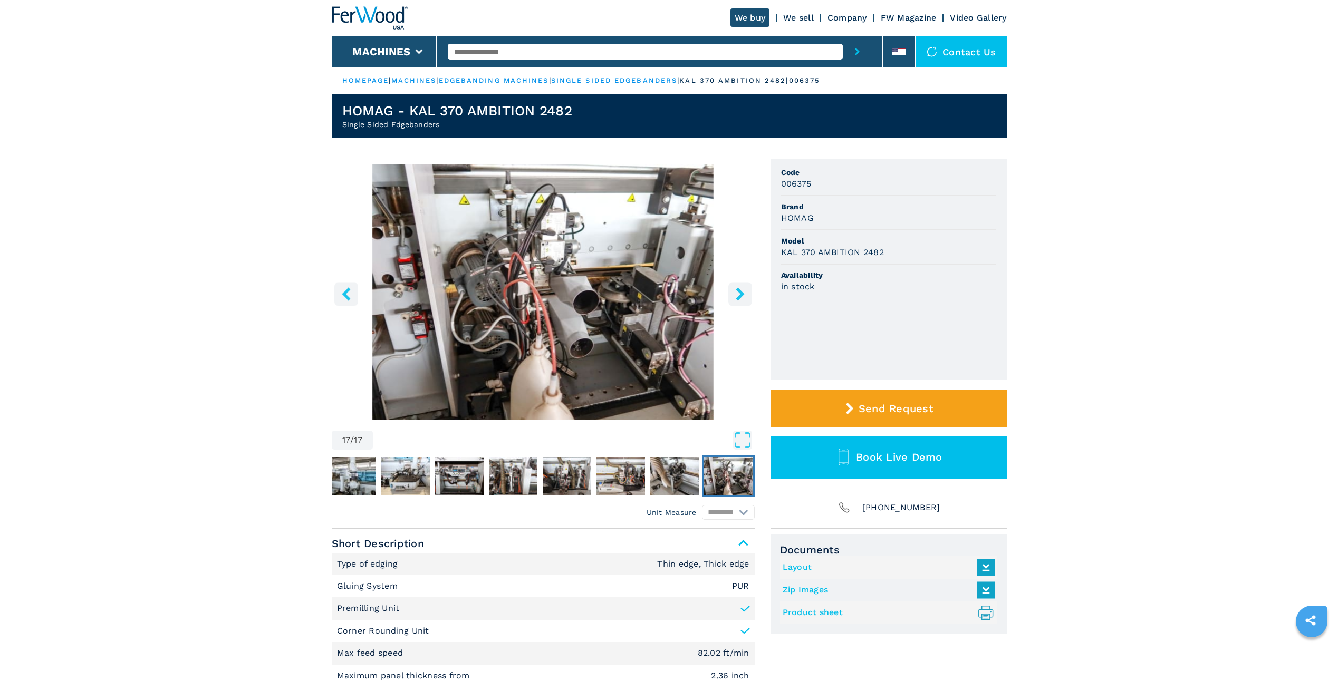
click at [656, 301] on img "Go to Slide 17" at bounding box center [543, 292] width 423 height 256
click at [738, 296] on icon "right-button" at bounding box center [739, 293] width 13 height 13
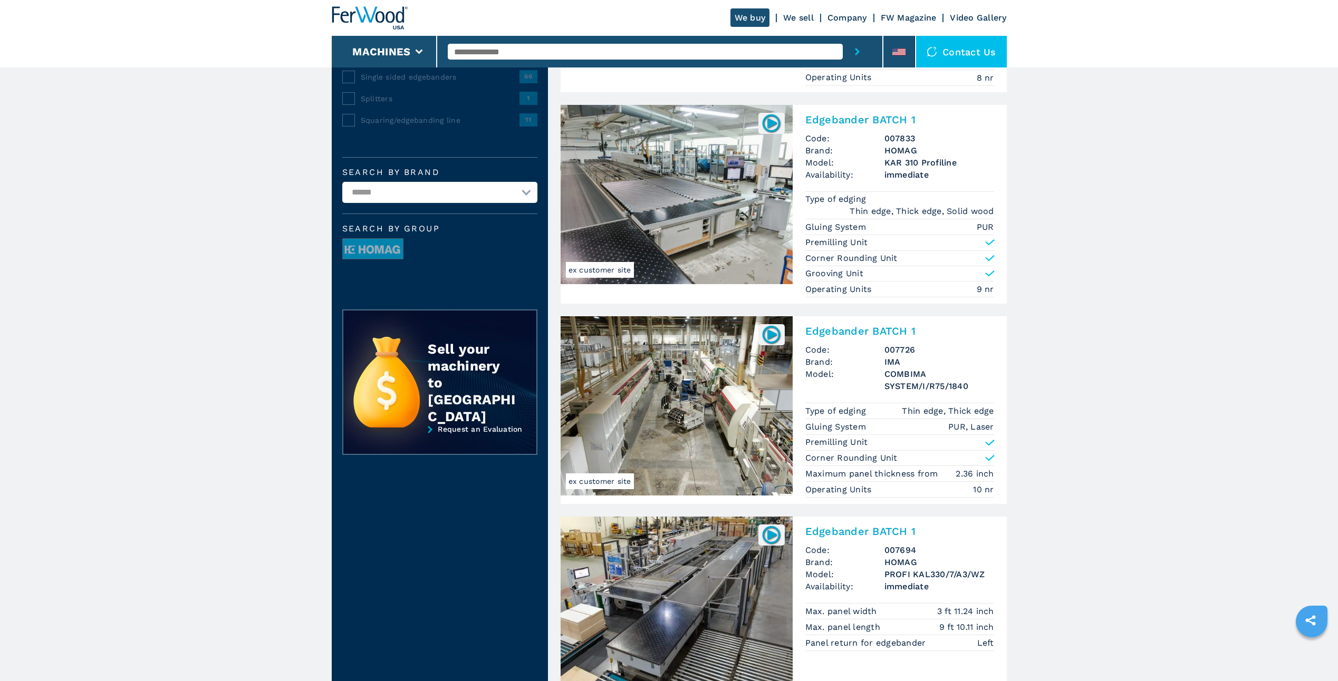
scroll to position [316, 0]
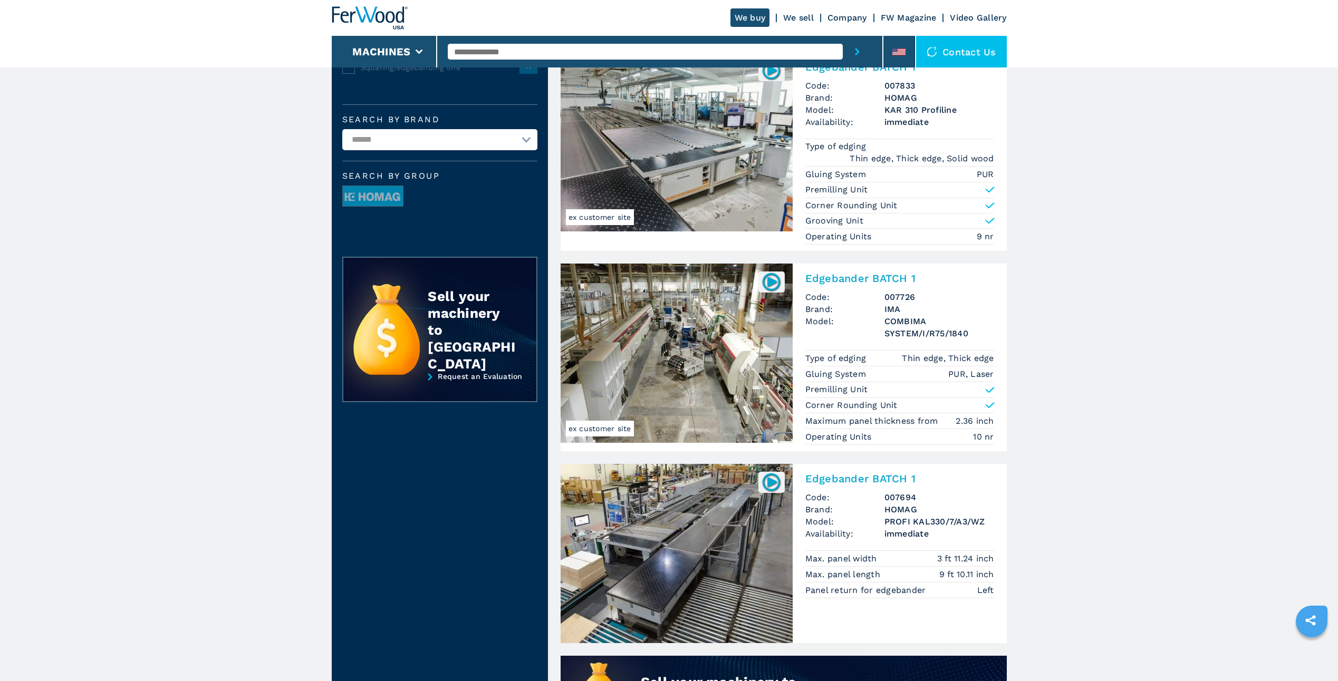
click at [682, 330] on img at bounding box center [676, 353] width 232 height 179
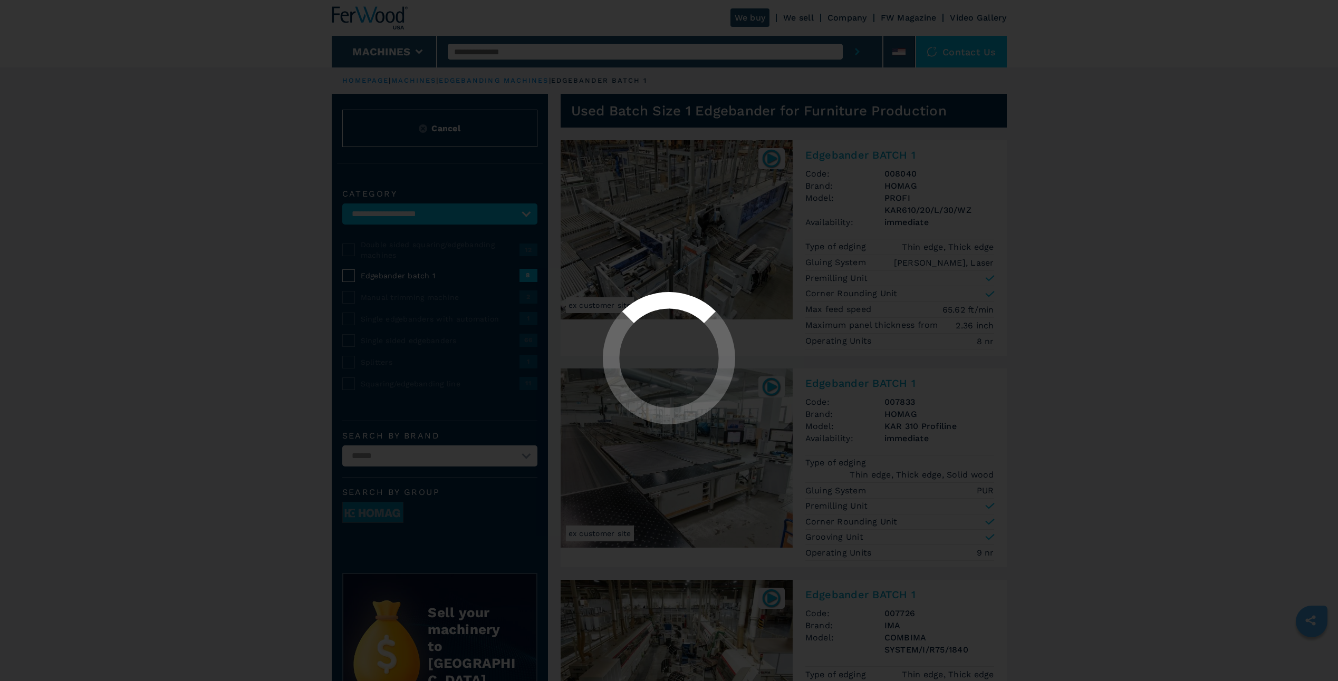
select select "********"
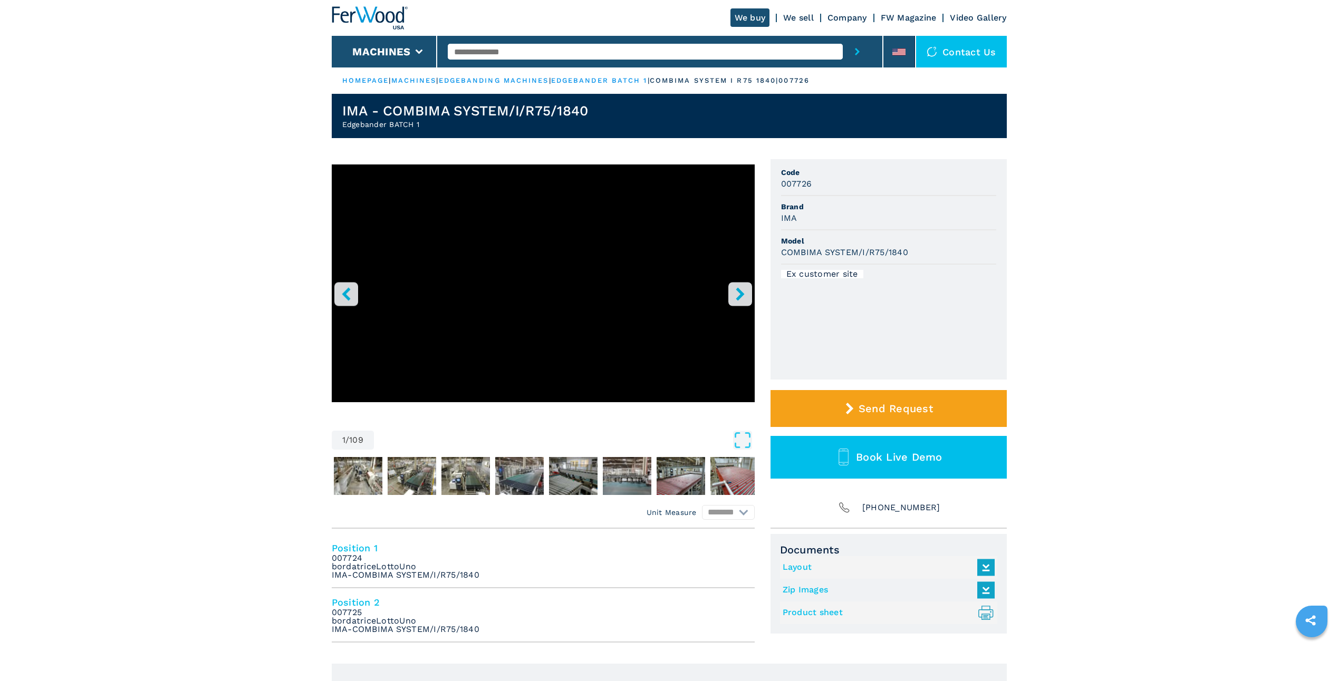
click at [743, 294] on icon "right-button" at bounding box center [739, 293] width 8 height 13
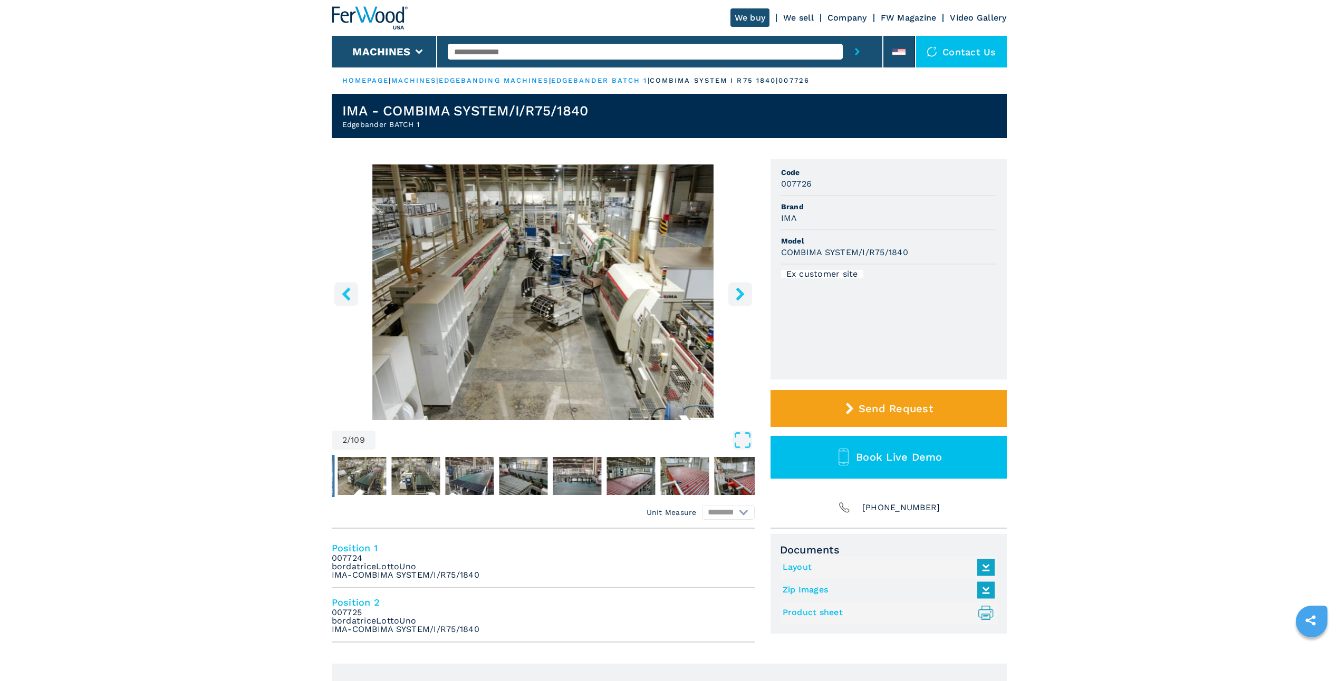
click at [743, 294] on icon "right-button" at bounding box center [739, 293] width 8 height 13
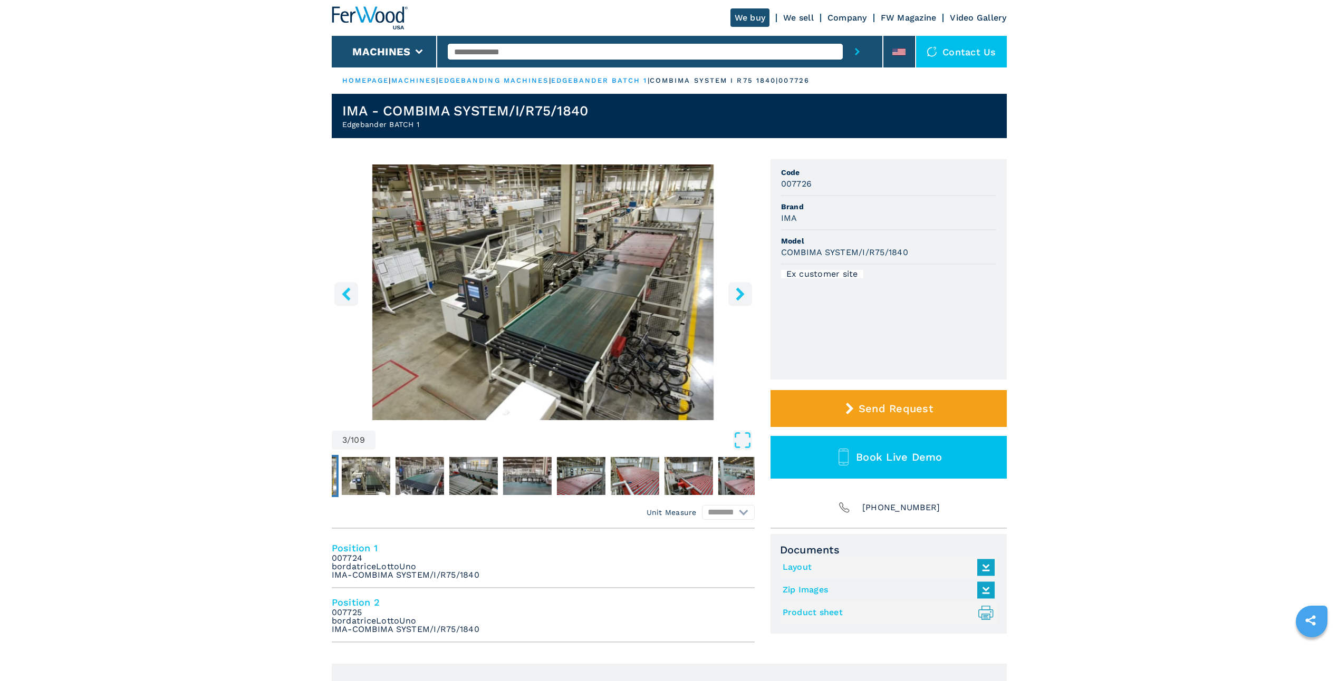
click at [743, 294] on icon "right-button" at bounding box center [739, 293] width 8 height 13
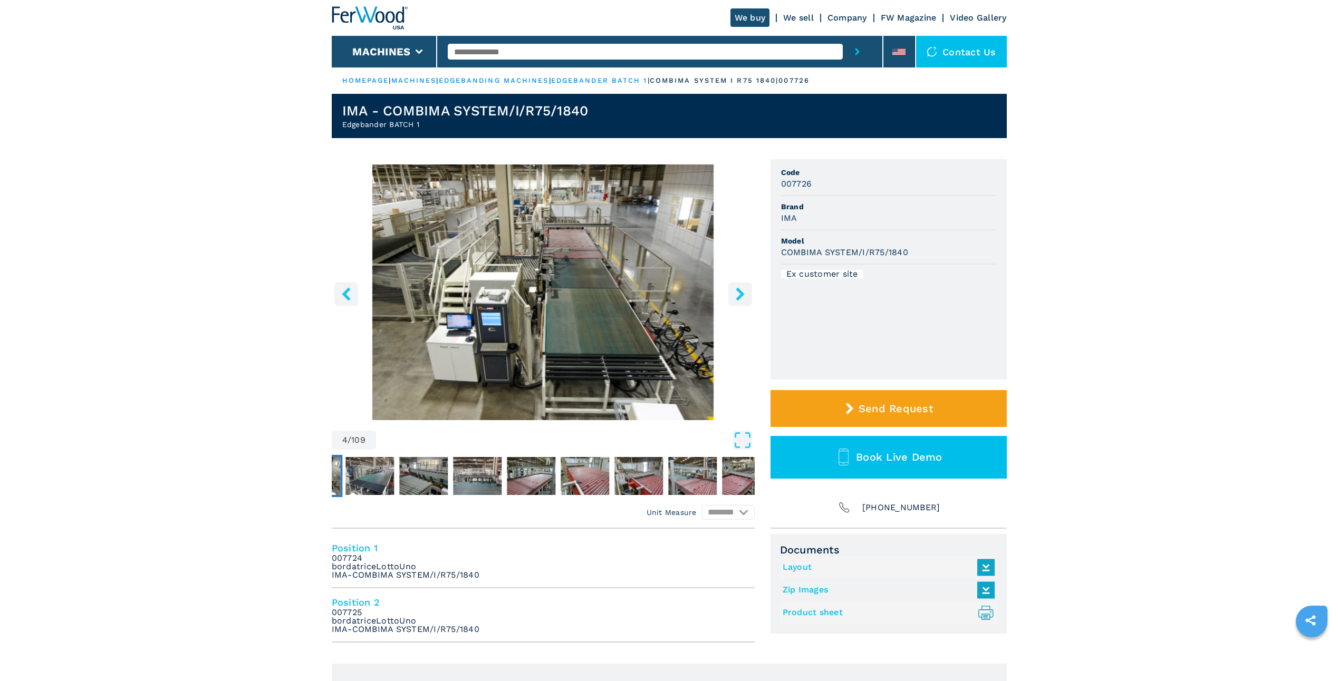
click at [743, 294] on icon "right-button" at bounding box center [739, 293] width 8 height 13
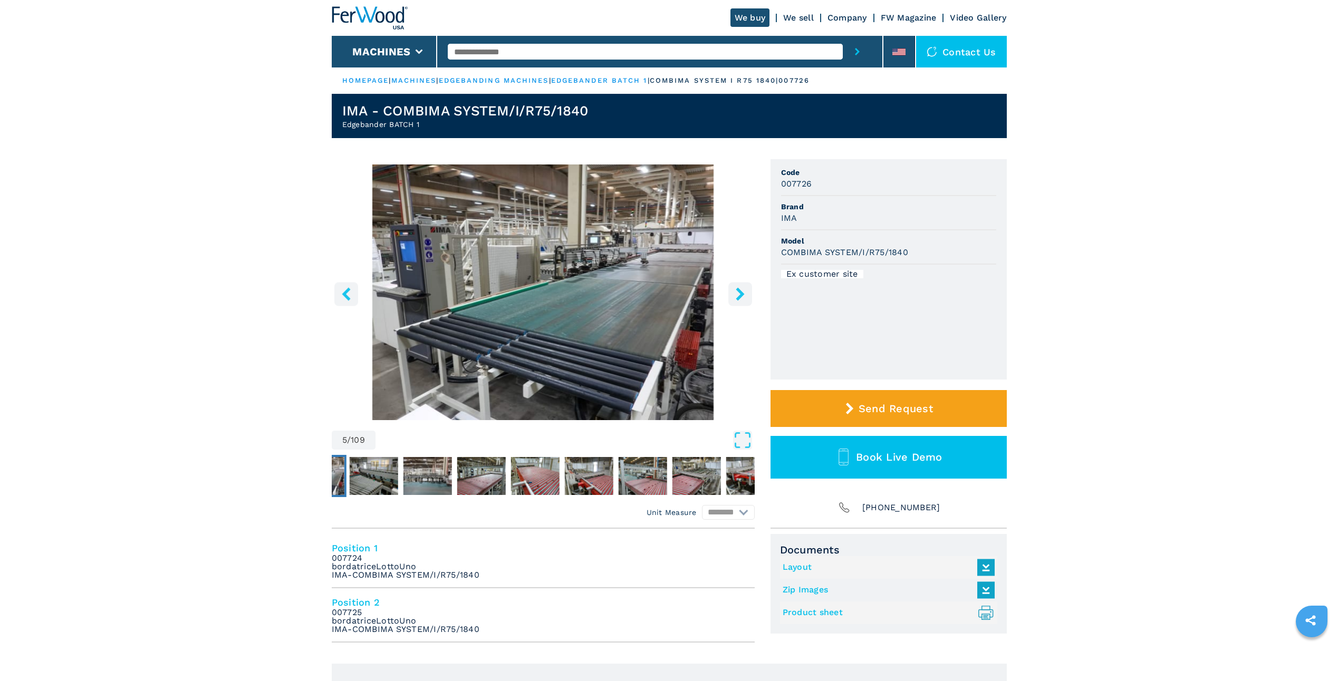
click at [743, 294] on icon "right-button" at bounding box center [739, 293] width 8 height 13
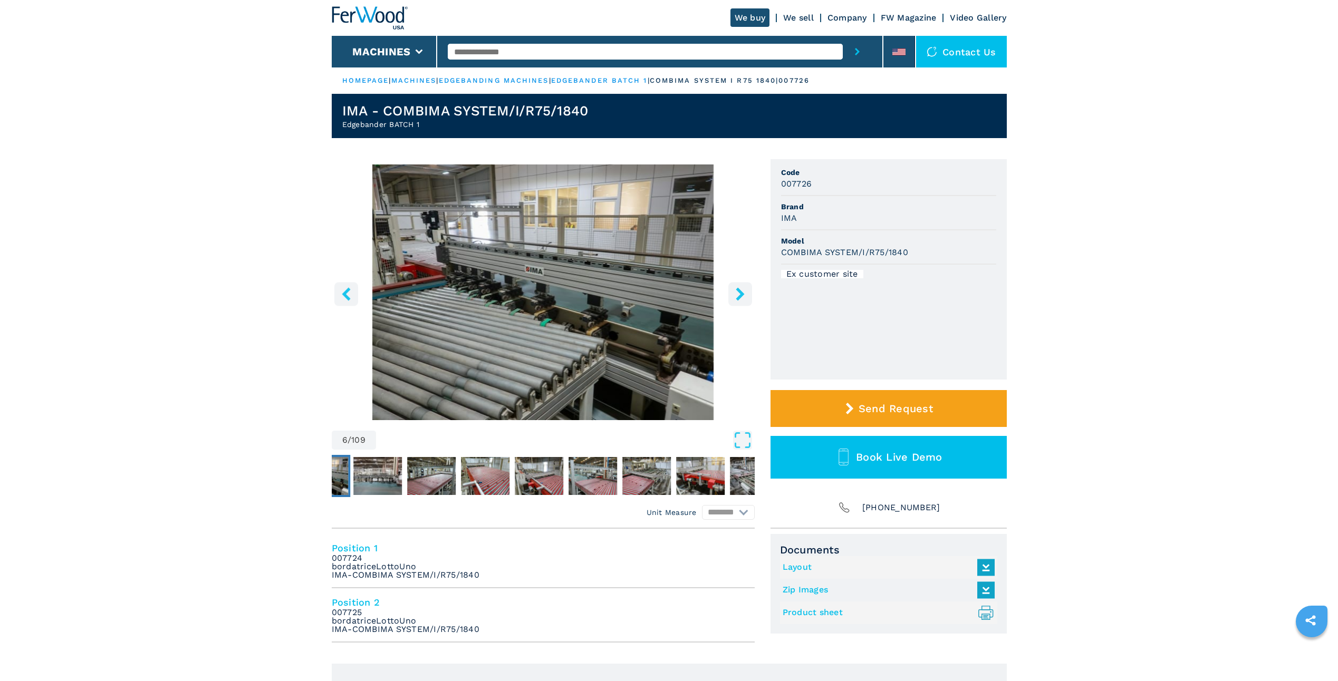
click at [743, 294] on icon "right-button" at bounding box center [739, 293] width 8 height 13
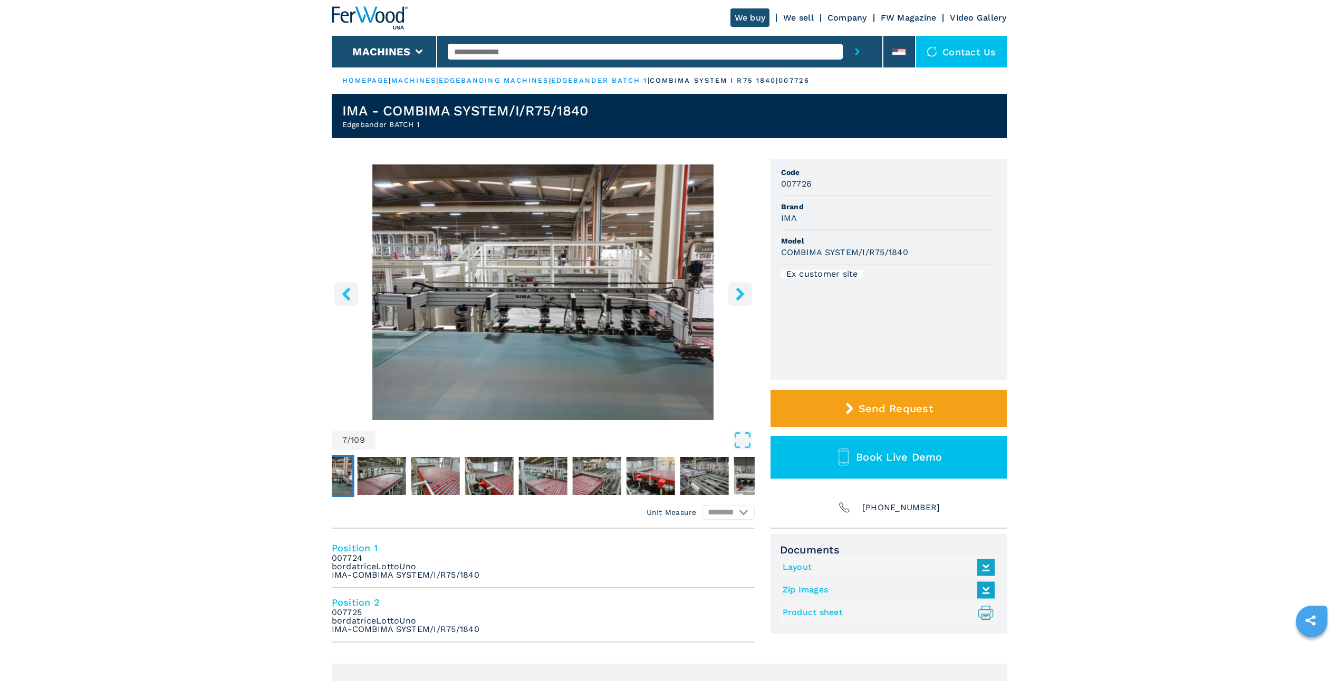
click at [743, 294] on icon "right-button" at bounding box center [739, 293] width 8 height 13
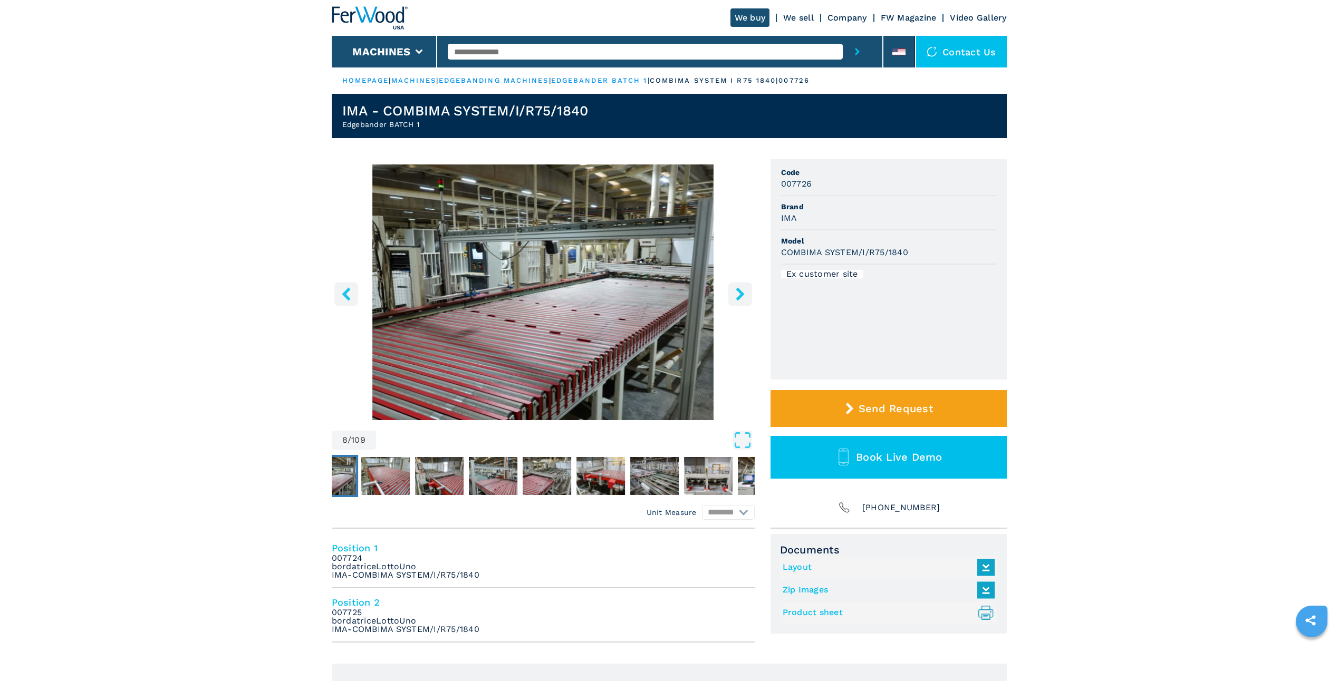
click at [743, 294] on icon "right-button" at bounding box center [739, 293] width 8 height 13
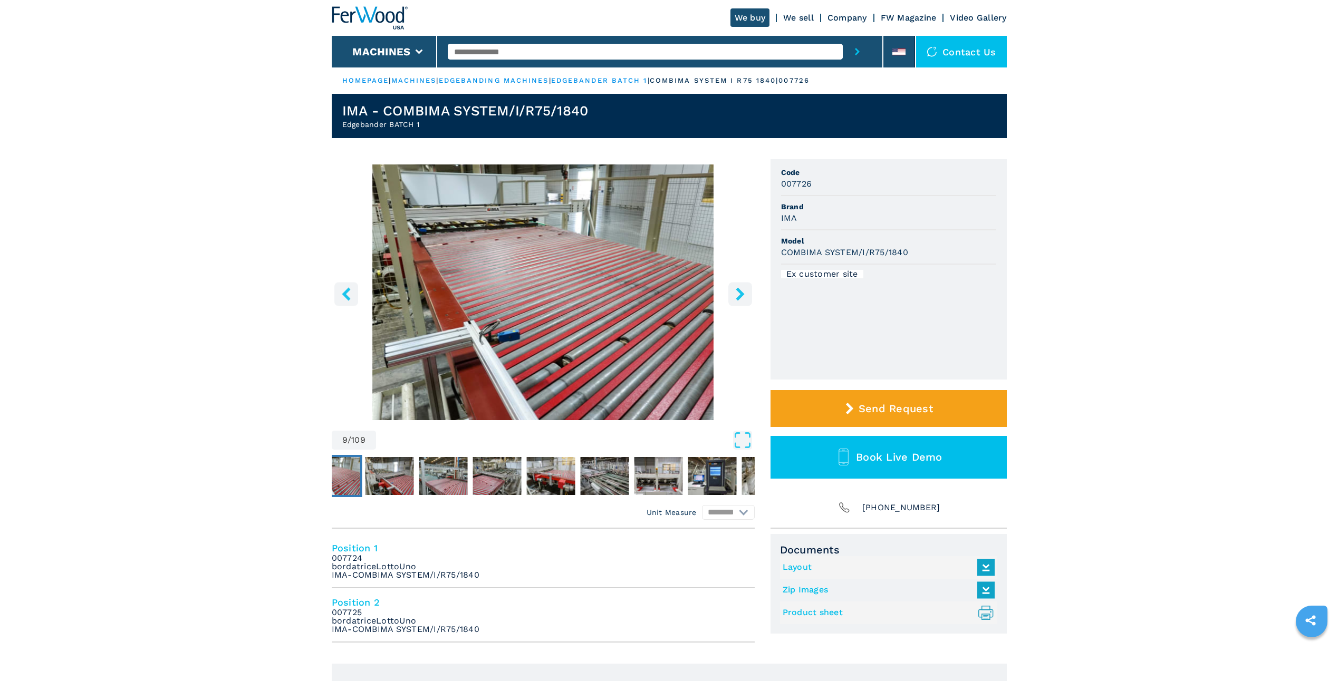
click at [743, 294] on icon "right-button" at bounding box center [739, 293] width 8 height 13
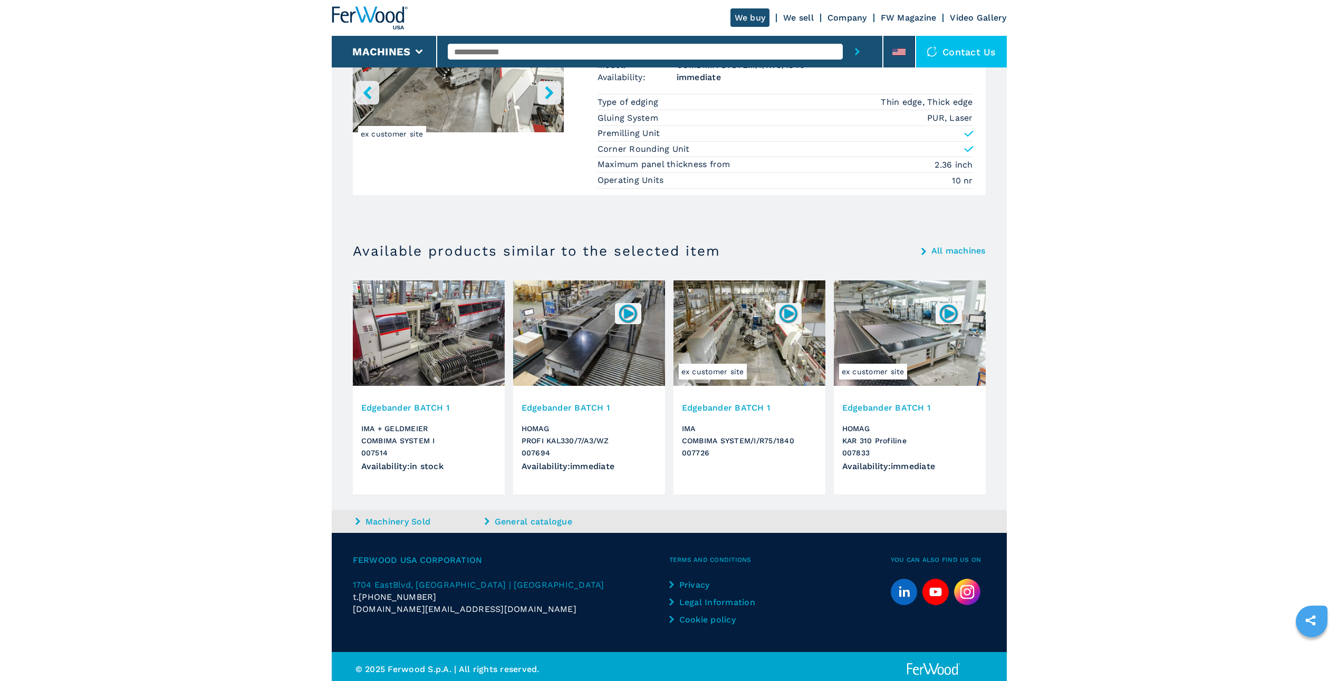
scroll to position [963, 0]
